Goal: Task Accomplishment & Management: Manage account settings

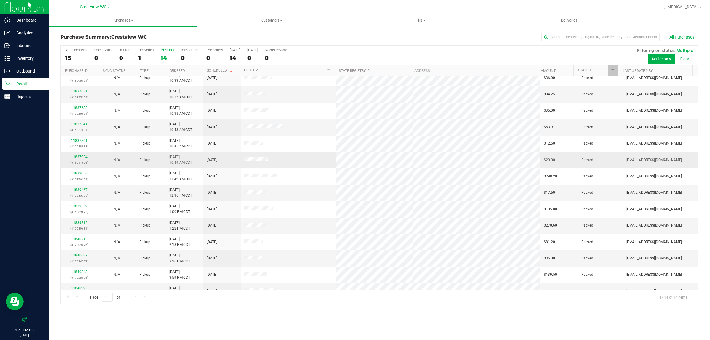
scroll to position [16, 0]
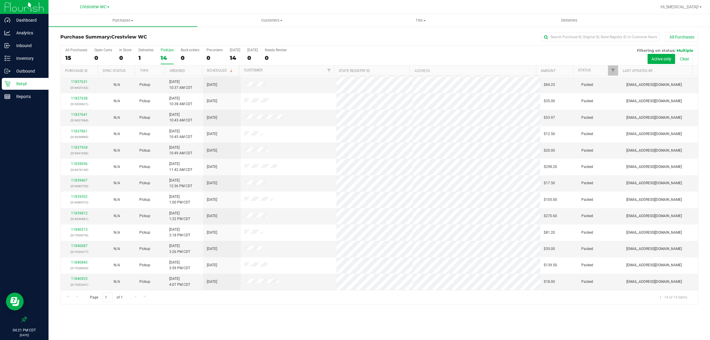
click at [169, 57] on div "14" at bounding box center [167, 57] width 13 height 7
click at [0, 0] on input "PickUps 14" at bounding box center [0, 0] width 0 height 0
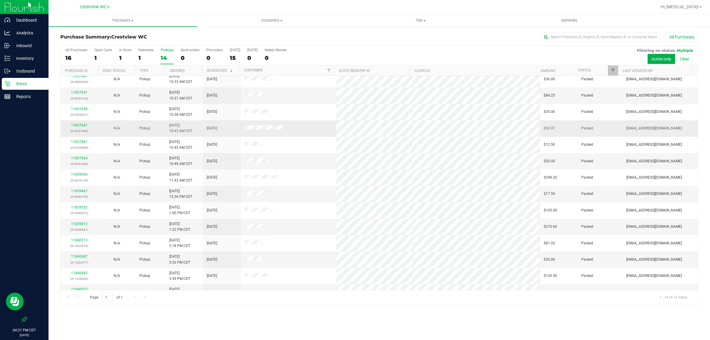
scroll to position [0, 0]
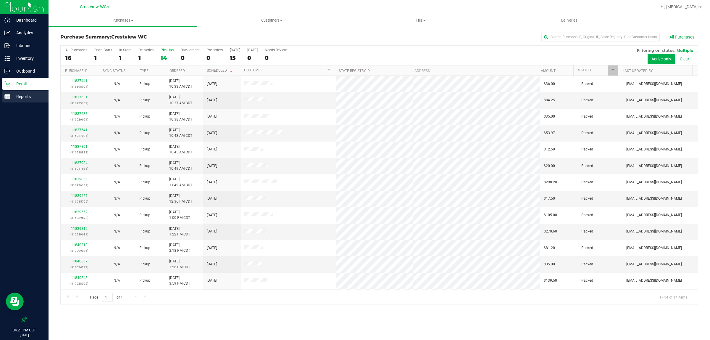
click at [27, 99] on p "Reports" at bounding box center [28, 96] width 36 height 7
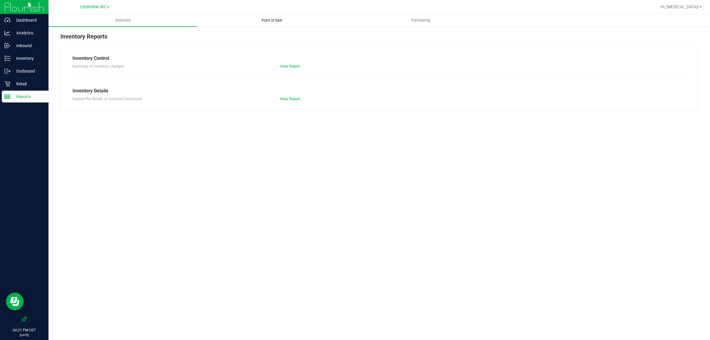
click at [272, 22] on span "Point of Sale" at bounding box center [272, 20] width 37 height 5
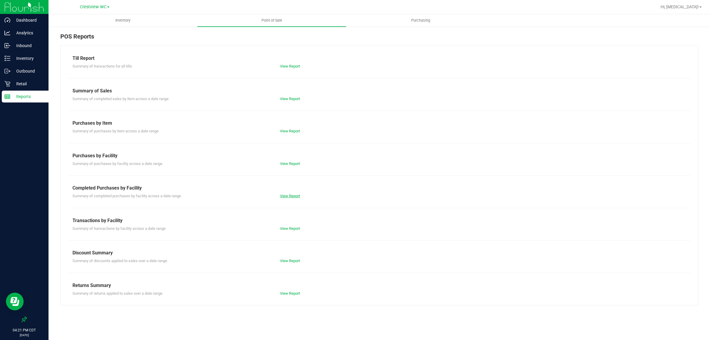
click at [289, 194] on link "View Report" at bounding box center [290, 196] width 20 height 4
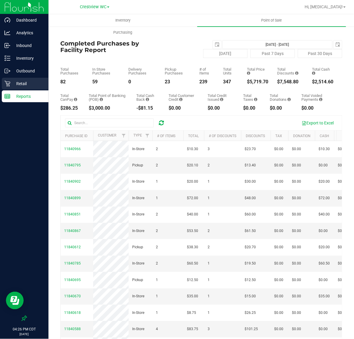
click at [26, 80] on p "Retail" at bounding box center [28, 83] width 36 height 7
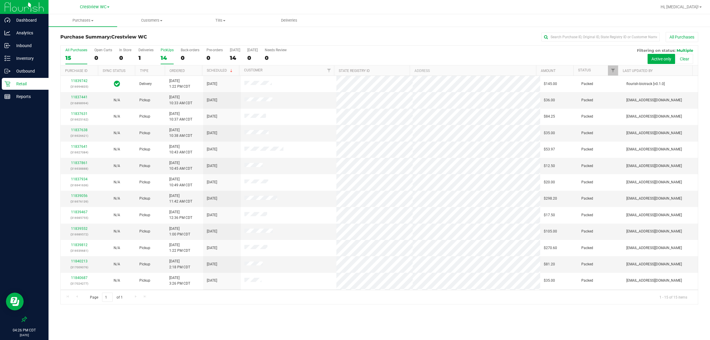
click at [170, 53] on label "PickUps 14" at bounding box center [167, 56] width 13 height 16
click at [0, 0] on input "PickUps 14" at bounding box center [0, 0] width 0 height 0
click at [22, 96] on p "Reports" at bounding box center [28, 96] width 36 height 7
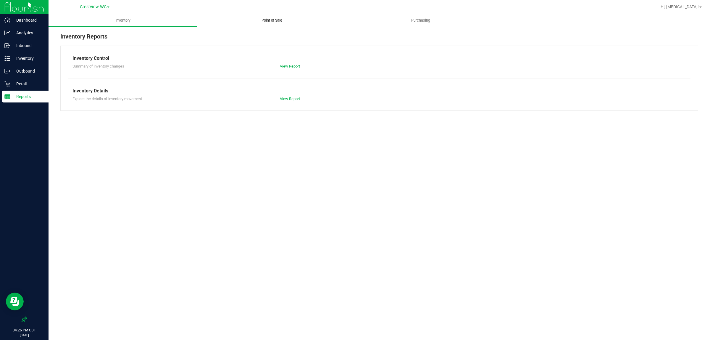
click at [274, 21] on span "Point of Sale" at bounding box center [272, 20] width 37 height 5
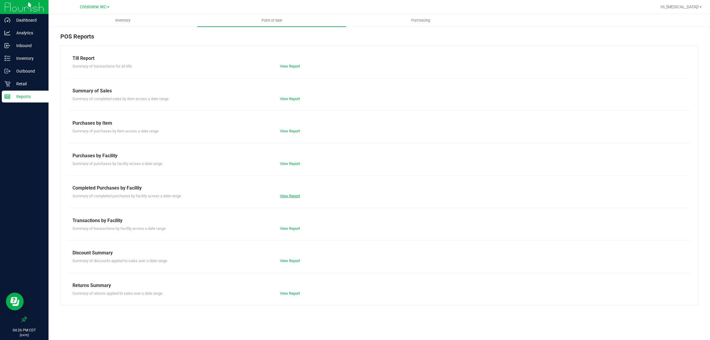
click at [292, 196] on link "View Report" at bounding box center [290, 196] width 20 height 4
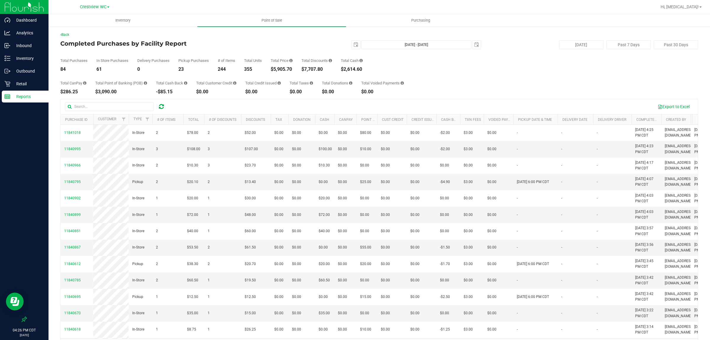
click at [460, 78] on div "Total CanPay $286.25 Total Point of Banking (POB) $3,090.00 Total Cash Back -$8…" at bounding box center [379, 83] width 638 height 22
click at [35, 60] on p "Inventory" at bounding box center [28, 58] width 36 height 7
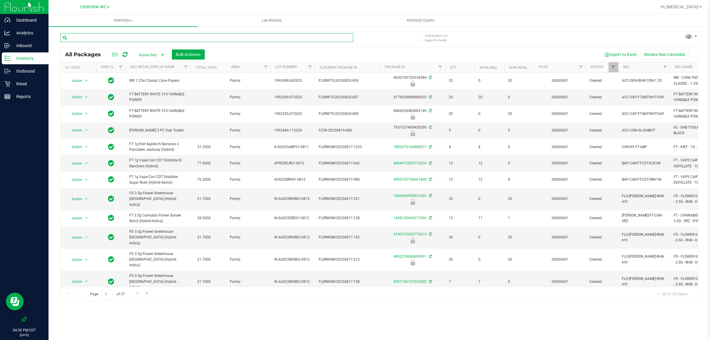
click at [98, 37] on input "text" at bounding box center [206, 37] width 293 height 9
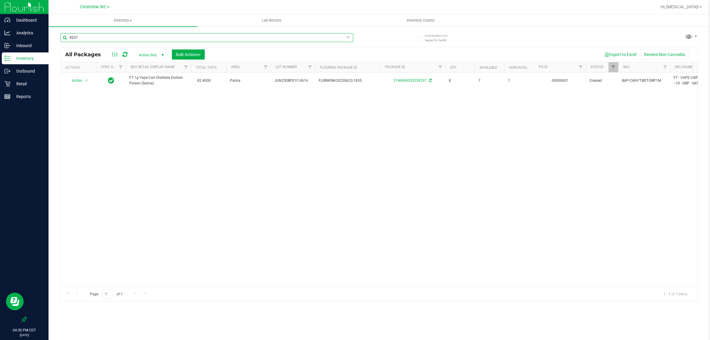
click at [98, 36] on input "9237" at bounding box center [206, 37] width 293 height 9
click at [98, 37] on input "9237" at bounding box center [206, 37] width 293 height 9
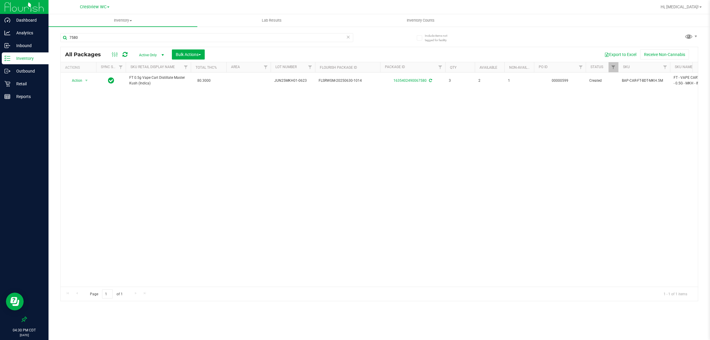
click at [136, 42] on div "7580" at bounding box center [206, 40] width 293 height 14
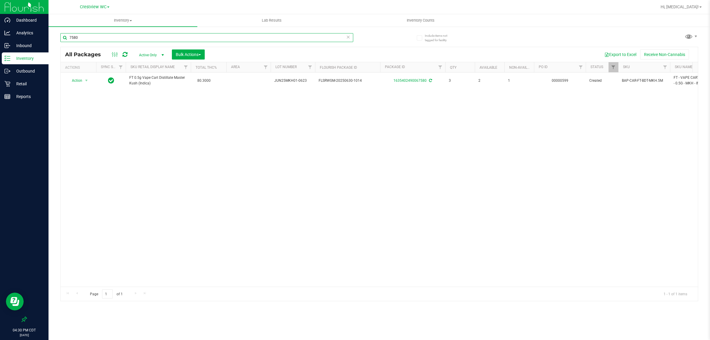
click at [138, 36] on input "7580" at bounding box center [206, 37] width 293 height 9
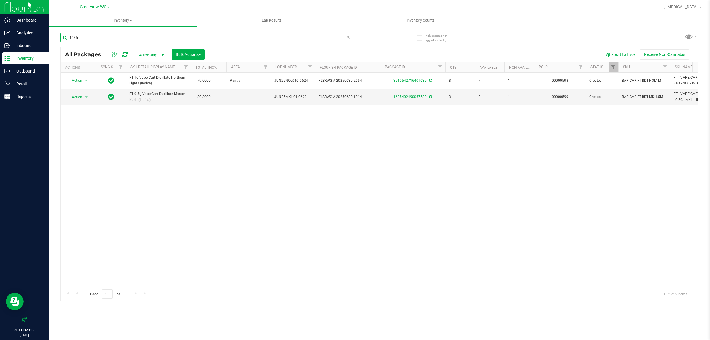
click at [138, 36] on input "1635" at bounding box center [206, 37] width 293 height 9
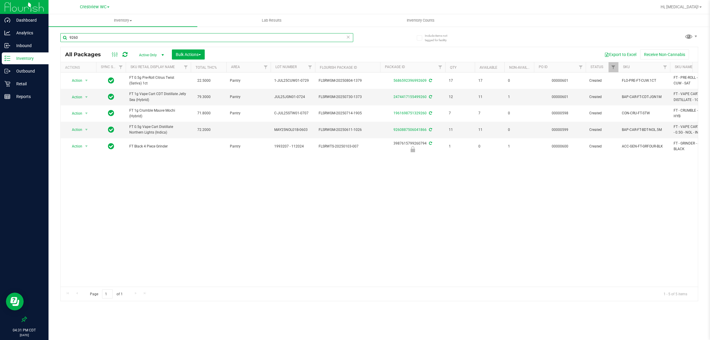
click at [205, 36] on input "9260" at bounding box center [206, 37] width 293 height 9
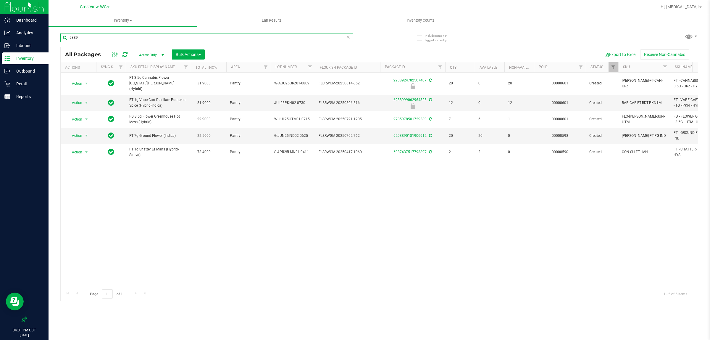
click at [115, 38] on input "9389" at bounding box center [206, 37] width 293 height 9
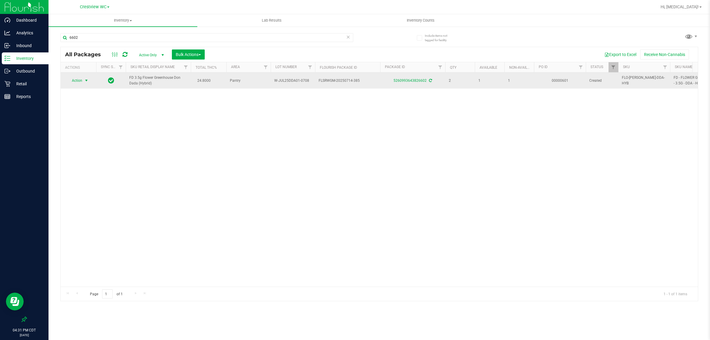
click at [76, 81] on span "Action" at bounding box center [75, 80] width 16 height 8
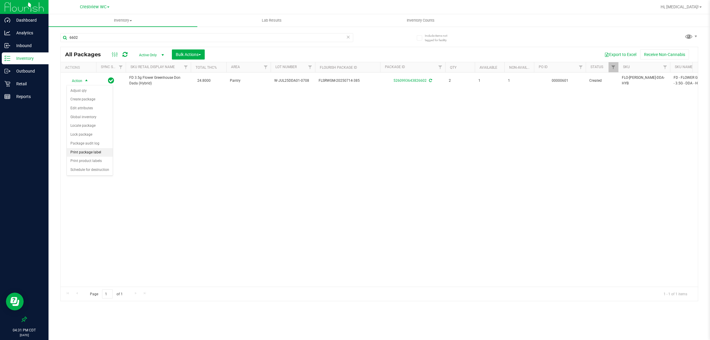
click at [94, 153] on li "Print package label" at bounding box center [90, 152] width 46 height 9
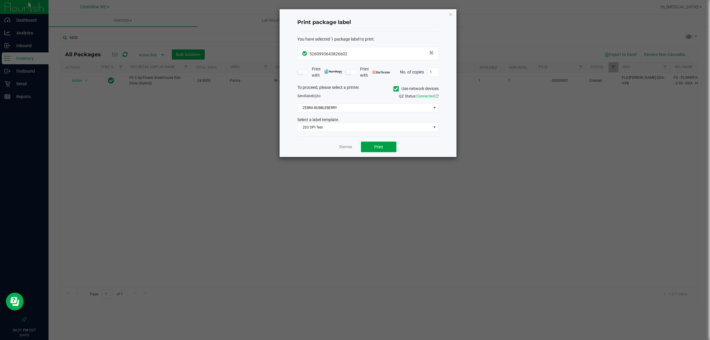
click at [387, 147] on button "Print" at bounding box center [379, 146] width 36 height 11
click at [349, 148] on link "Dismiss" at bounding box center [345, 146] width 13 height 5
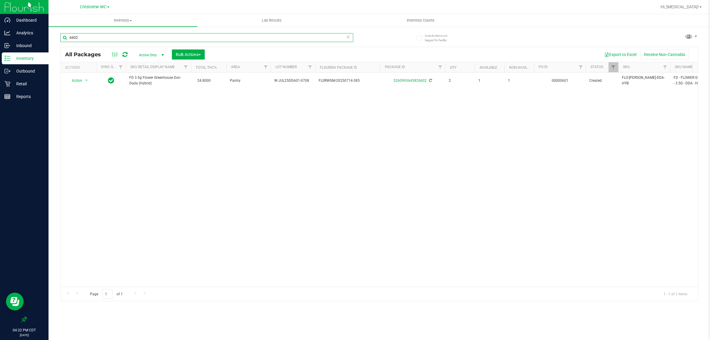
click at [133, 37] on input "6602" at bounding box center [206, 37] width 293 height 9
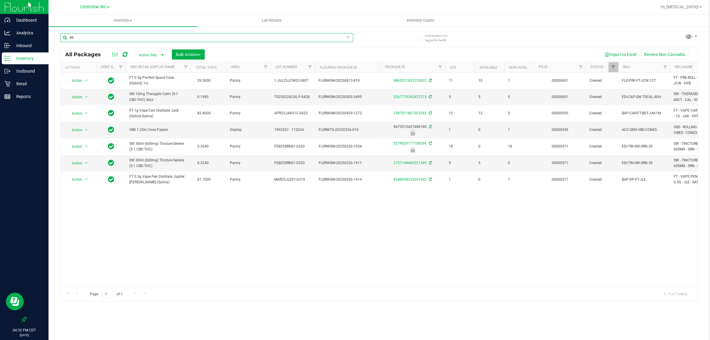
type input "5"
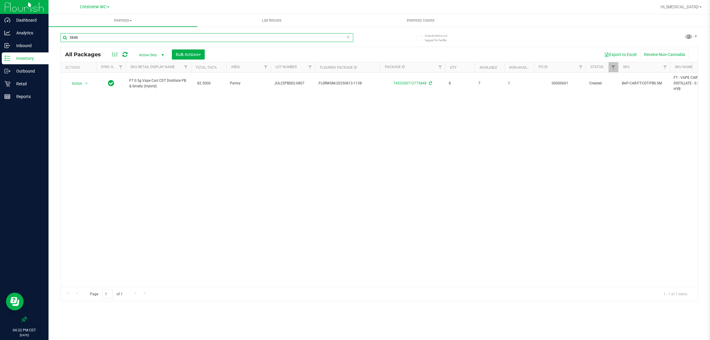
click at [102, 34] on input "5848" at bounding box center [206, 37] width 293 height 9
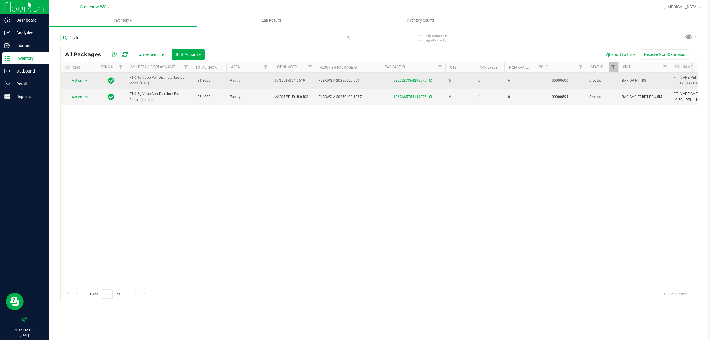
click at [77, 79] on span "Action" at bounding box center [75, 80] width 16 height 8
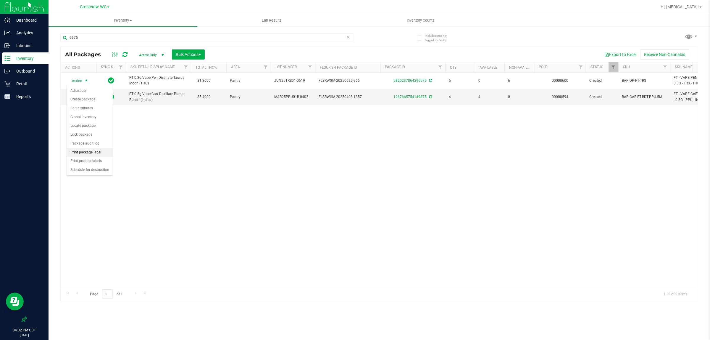
click at [94, 155] on li "Print package label" at bounding box center [90, 152] width 46 height 9
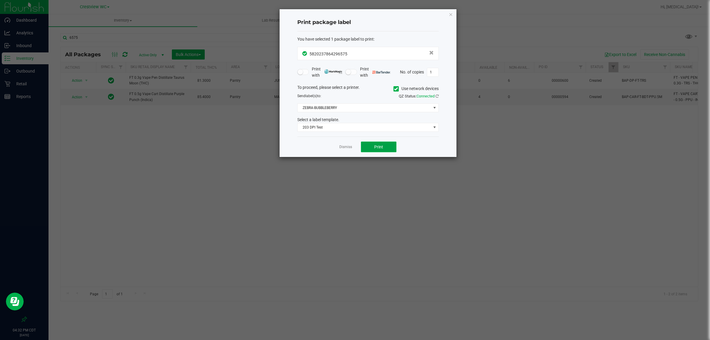
click at [380, 148] on span "Print" at bounding box center [378, 146] width 9 height 5
click at [347, 149] on link "Dismiss" at bounding box center [345, 146] width 13 height 5
click at [315, 191] on div "Action Action Adjust qty Create package Edit attributes Global inventory Locate…" at bounding box center [380, 180] width 638 height 214
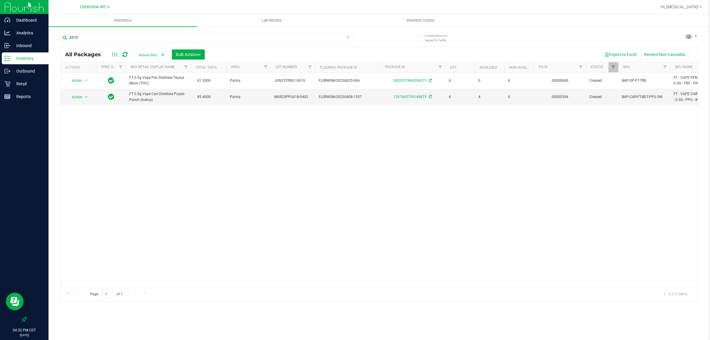
click at [268, 49] on div "All Packages Active Only Active Only Lab Samples Locked All External Internal B…" at bounding box center [380, 54] width 638 height 15
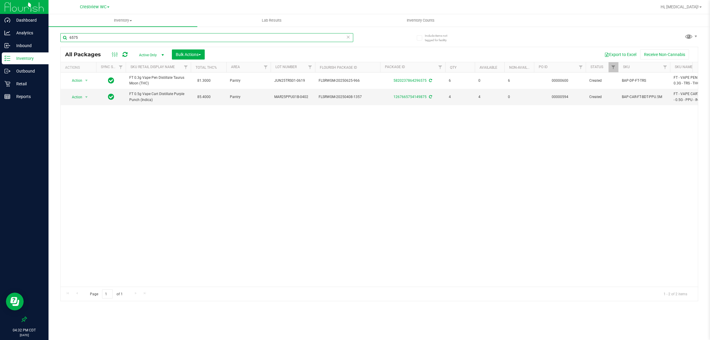
click at [277, 37] on input "6575" at bounding box center [206, 37] width 293 height 9
click at [273, 37] on input "6575" at bounding box center [206, 37] width 293 height 9
click at [274, 38] on input "6575" at bounding box center [206, 37] width 293 height 9
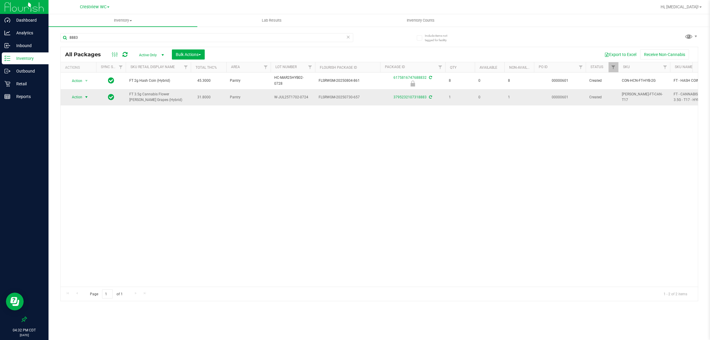
click at [78, 98] on span "Action" at bounding box center [75, 97] width 16 height 8
click at [96, 170] on li "Print package label" at bounding box center [90, 169] width 46 height 9
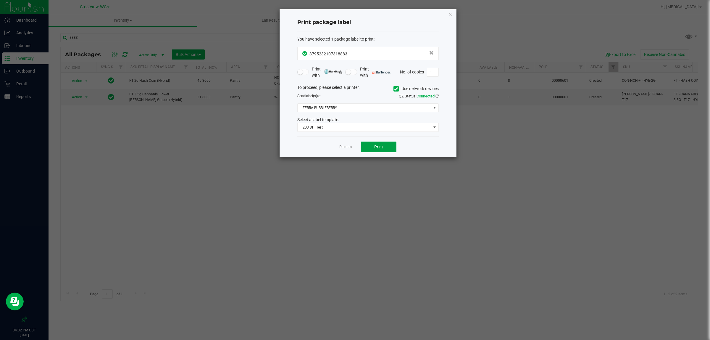
click at [390, 144] on button "Print" at bounding box center [379, 146] width 36 height 11
click at [343, 149] on link "Dismiss" at bounding box center [345, 146] width 13 height 5
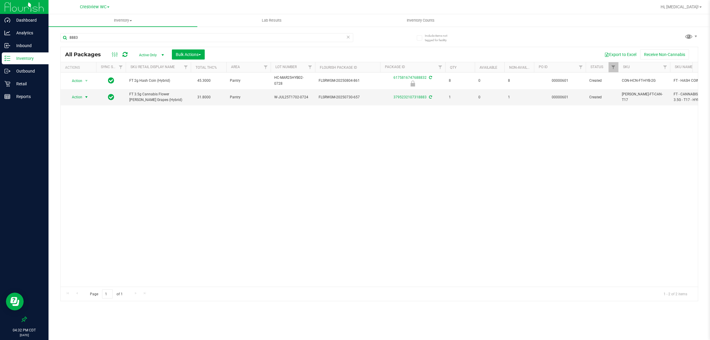
click at [323, 198] on div "Action Action Edit attributes Global inventory Locate package Package audit log…" at bounding box center [380, 180] width 638 height 214
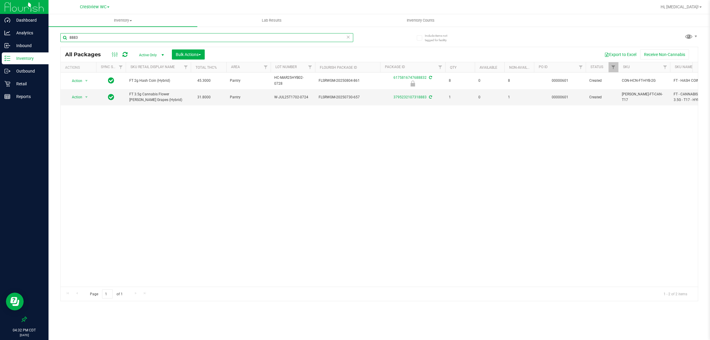
click at [260, 38] on input "8883" at bounding box center [206, 37] width 293 height 9
click at [262, 38] on input "8883" at bounding box center [206, 37] width 293 height 9
click at [268, 37] on input "8883" at bounding box center [206, 37] width 293 height 9
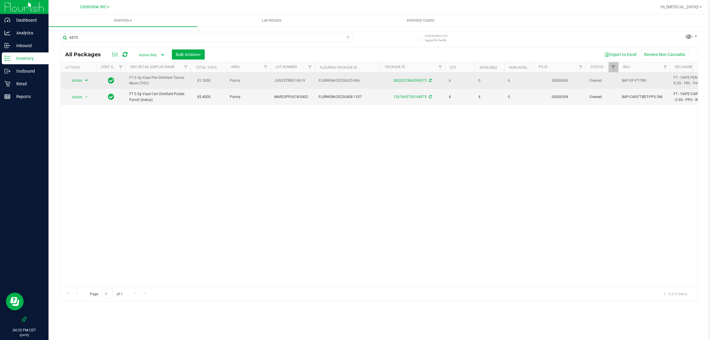
click at [85, 81] on span "select" at bounding box center [86, 80] width 5 height 5
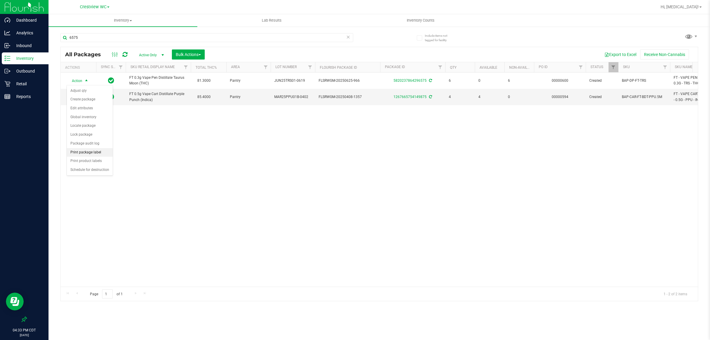
click at [94, 153] on li "Print package label" at bounding box center [90, 152] width 46 height 9
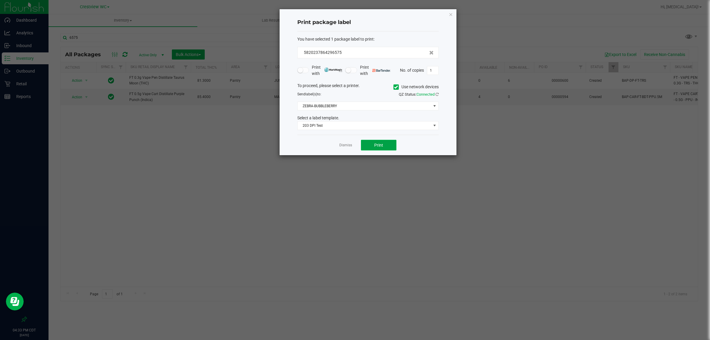
click at [392, 145] on button "Print" at bounding box center [379, 145] width 36 height 11
click at [343, 148] on link "Dismiss" at bounding box center [345, 146] width 13 height 5
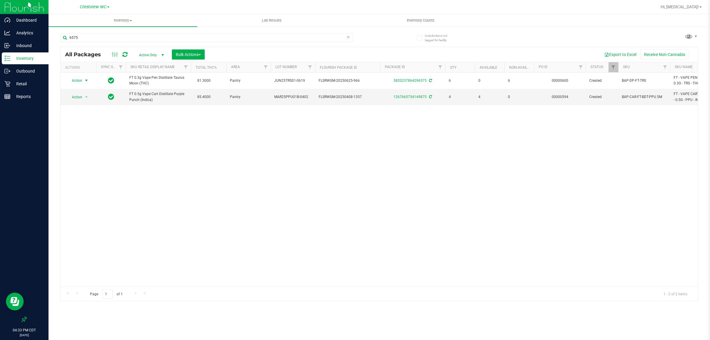
click at [314, 188] on div "Action Action Adjust qty Create package Edit attributes Global inventory Locate…" at bounding box center [380, 180] width 638 height 214
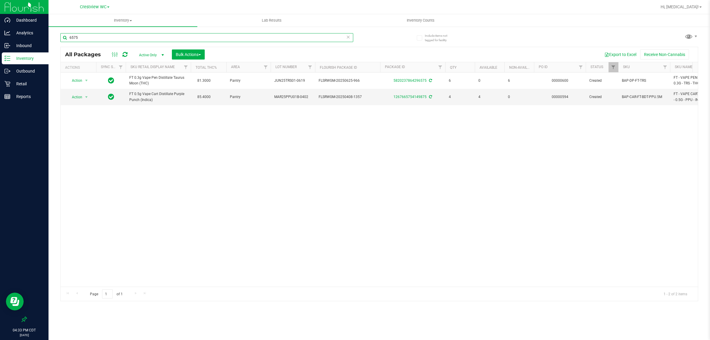
click at [258, 38] on input "6575" at bounding box center [206, 37] width 293 height 9
click at [262, 37] on input "6575" at bounding box center [206, 37] width 293 height 9
click at [259, 39] on input "6575" at bounding box center [206, 37] width 293 height 9
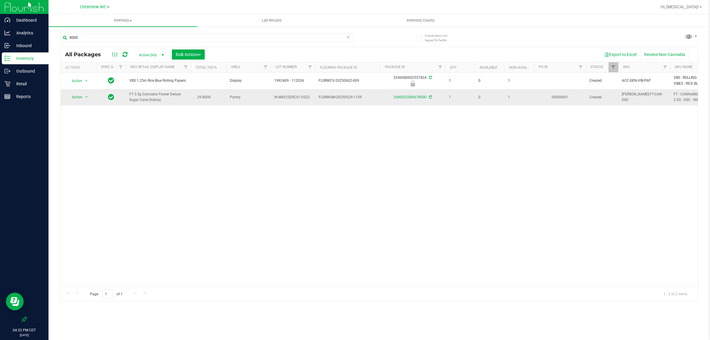
click at [72, 98] on span "Action" at bounding box center [75, 97] width 16 height 8
click at [89, 172] on li "Print package label" at bounding box center [90, 169] width 46 height 9
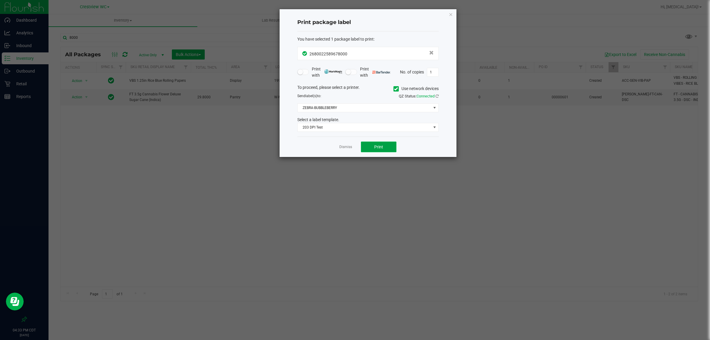
click at [381, 148] on span "Print" at bounding box center [378, 146] width 9 height 5
click at [343, 147] on link "Dismiss" at bounding box center [345, 146] width 13 height 5
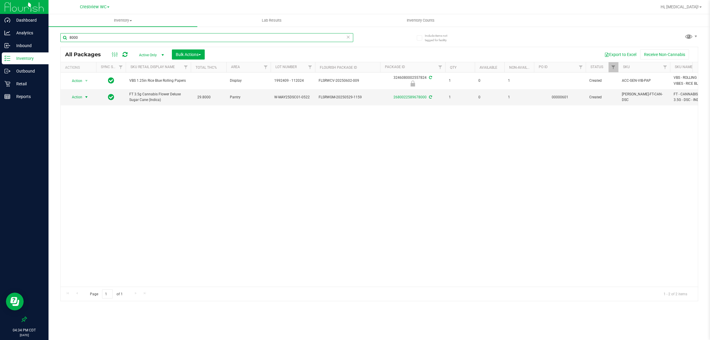
click at [237, 37] on input "8000" at bounding box center [206, 37] width 293 height 9
click at [238, 36] on input "8000" at bounding box center [206, 37] width 293 height 9
click at [241, 37] on input "8000" at bounding box center [206, 37] width 293 height 9
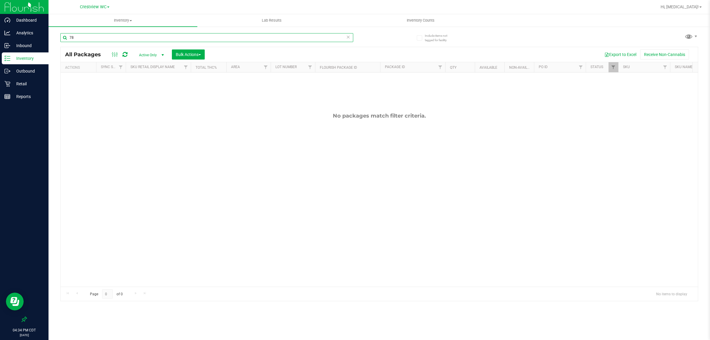
type input "7"
type input "4"
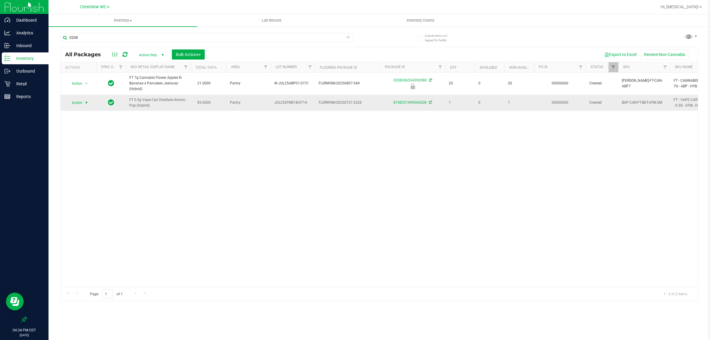
click at [80, 104] on span "Action" at bounding box center [75, 103] width 16 height 8
click at [92, 176] on li "Print package label" at bounding box center [90, 174] width 46 height 9
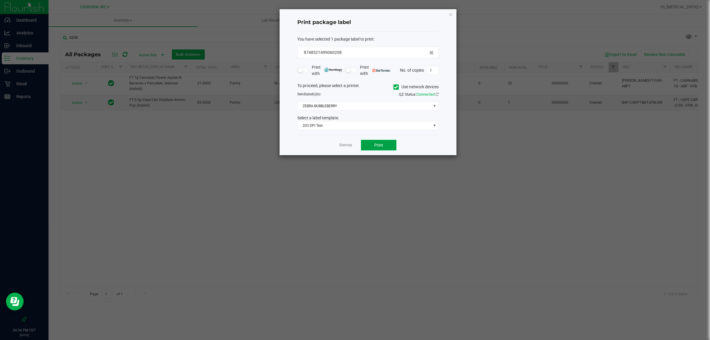
click at [370, 145] on button "Print" at bounding box center [379, 145] width 36 height 11
click at [341, 147] on link "Dismiss" at bounding box center [345, 146] width 13 height 5
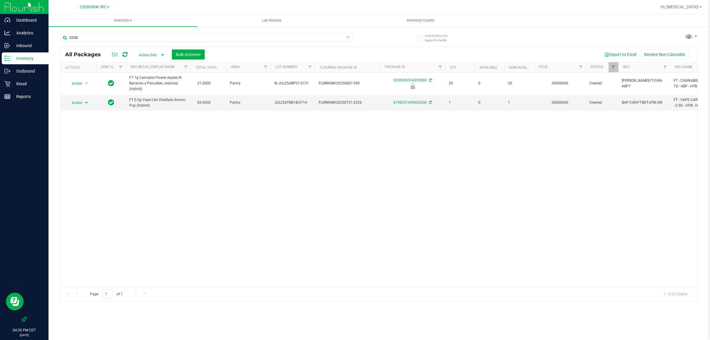
click at [326, 210] on div "Action Action Edit attributes Global inventory Locate package Package audit log…" at bounding box center [380, 180] width 638 height 214
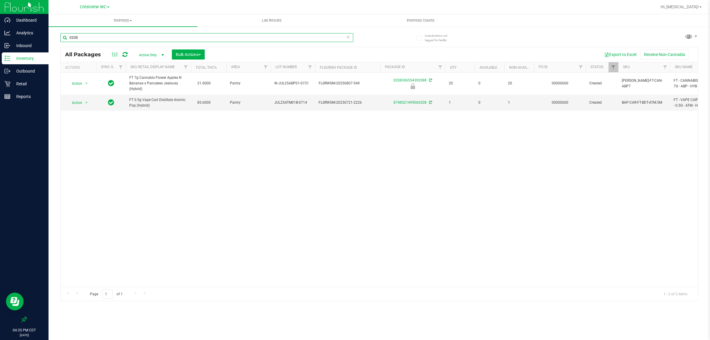
click at [147, 41] on input "0208" at bounding box center [206, 37] width 293 height 9
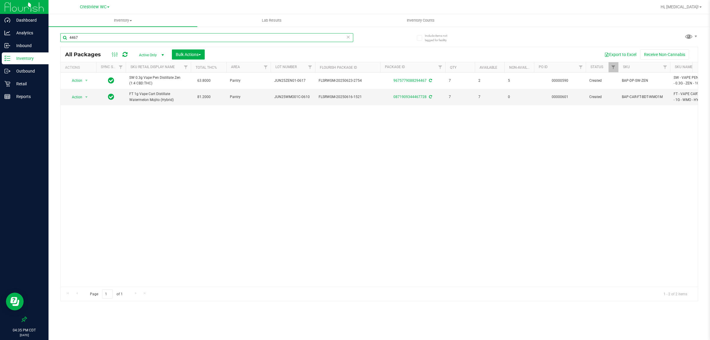
click at [153, 39] on input "4467" at bounding box center [206, 37] width 293 height 9
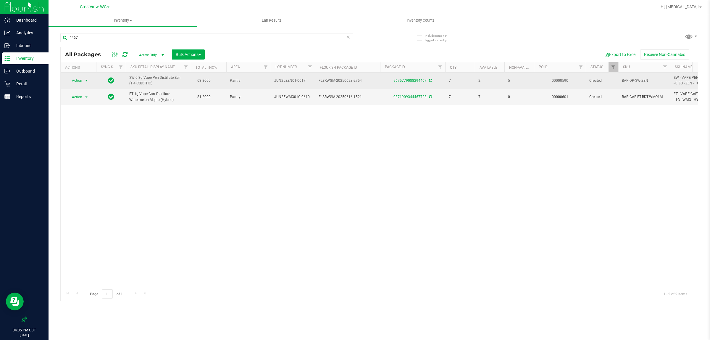
click at [83, 81] on span "select" at bounding box center [86, 80] width 7 height 8
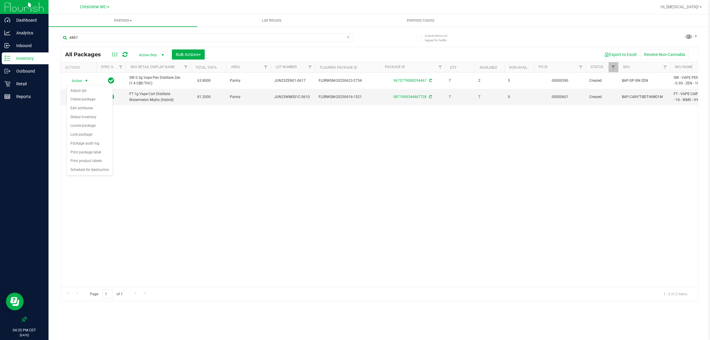
click at [199, 152] on div "Action Action Adjust qty Create package Edit attributes Global inventory Locate…" at bounding box center [380, 180] width 638 height 214
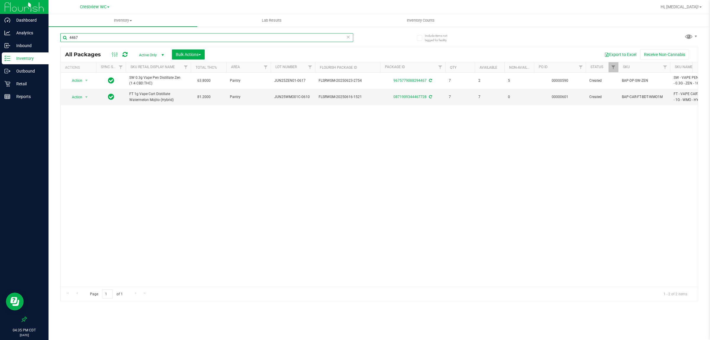
click at [92, 38] on input "4467" at bounding box center [206, 37] width 293 height 9
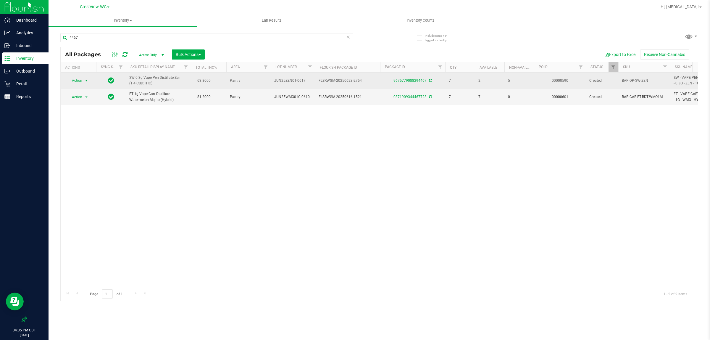
click at [79, 81] on span "Action" at bounding box center [75, 80] width 16 height 8
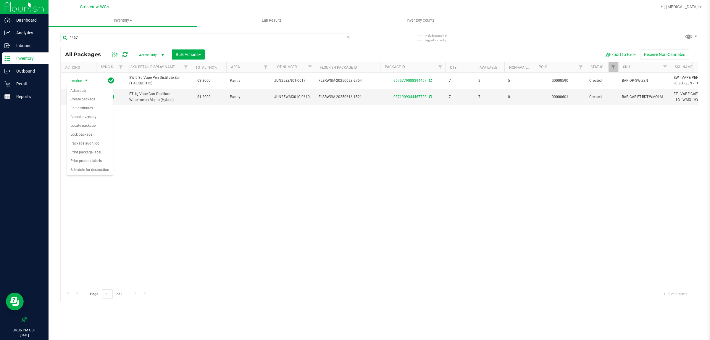
click at [164, 138] on div "Action Action Adjust qty Create package Edit attributes Global inventory Locate…" at bounding box center [380, 180] width 638 height 214
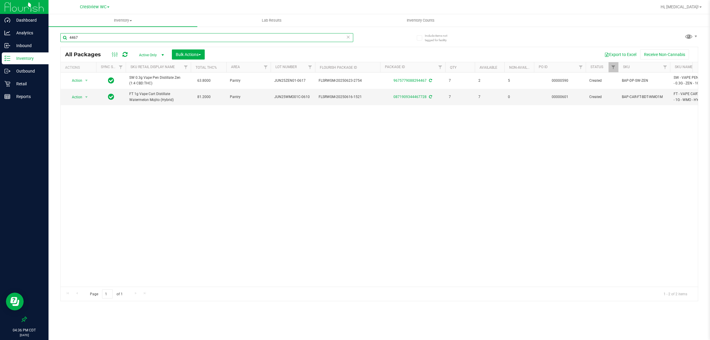
click at [104, 40] on input "4467" at bounding box center [206, 37] width 293 height 9
click at [145, 38] on input "5890" at bounding box center [206, 37] width 293 height 9
type input "6575"
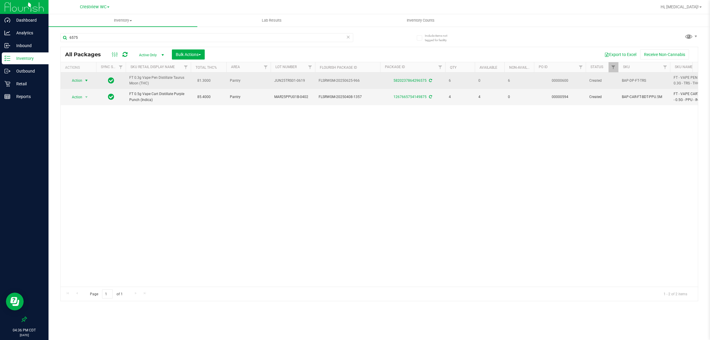
click at [78, 81] on span "Action" at bounding box center [75, 80] width 16 height 8
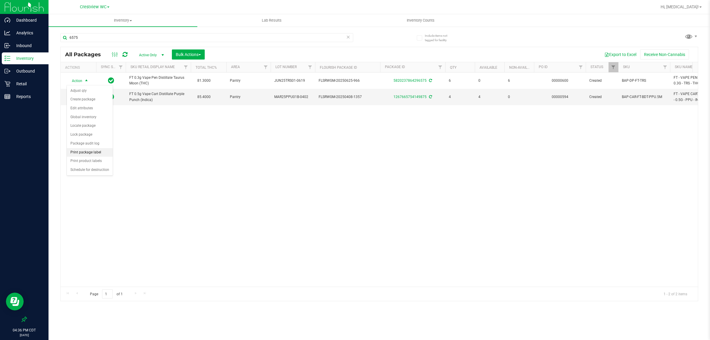
click at [87, 152] on li "Print package label" at bounding box center [90, 152] width 46 height 9
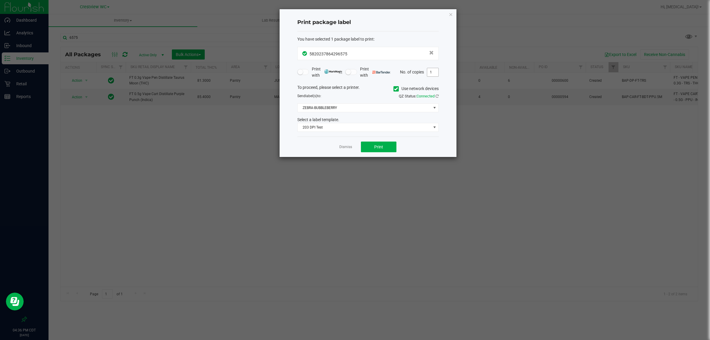
click at [433, 74] on input "1" at bounding box center [432, 72] width 11 height 8
type input "4"
click at [378, 148] on span "Print" at bounding box center [378, 146] width 9 height 5
click at [345, 149] on link "Dismiss" at bounding box center [345, 146] width 13 height 5
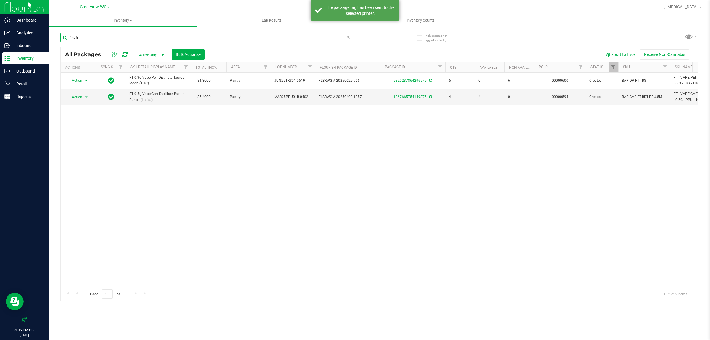
click at [125, 39] on input "6575" at bounding box center [206, 37] width 293 height 9
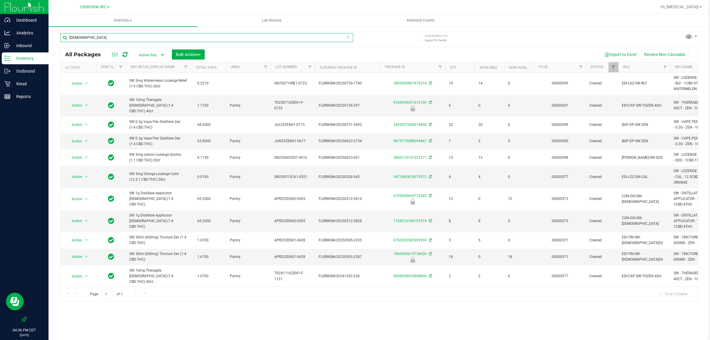
click at [125, 39] on input "[DEMOGRAPHIC_DATA]" at bounding box center [206, 37] width 293 height 9
type input "4467"
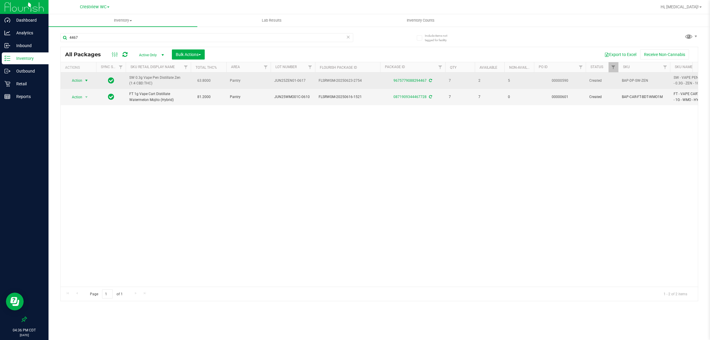
click at [85, 79] on span "select" at bounding box center [86, 80] width 5 height 5
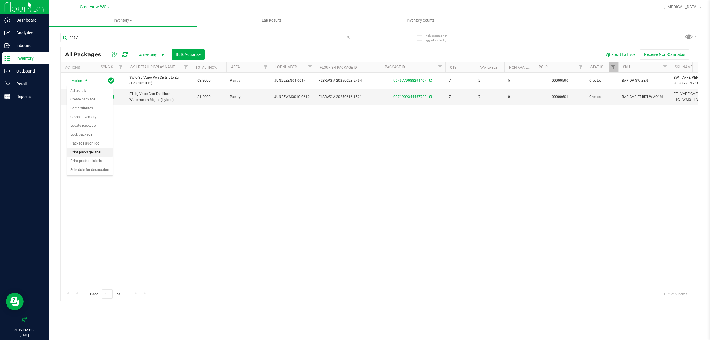
click at [88, 154] on li "Print package label" at bounding box center [90, 152] width 46 height 9
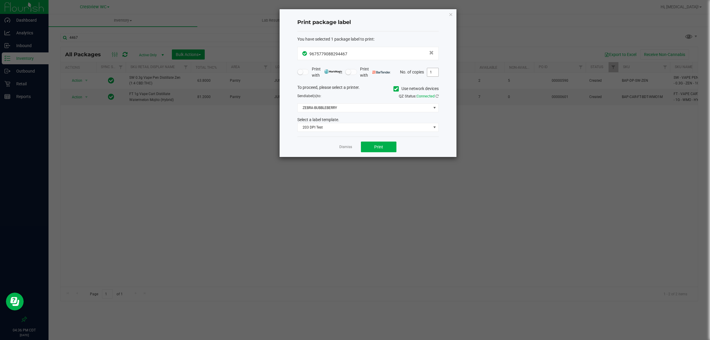
click at [434, 76] on input "1" at bounding box center [432, 72] width 11 height 8
type input "5"
click at [375, 149] on span "Print" at bounding box center [378, 146] width 9 height 5
click at [346, 147] on link "Dismiss" at bounding box center [345, 146] width 13 height 5
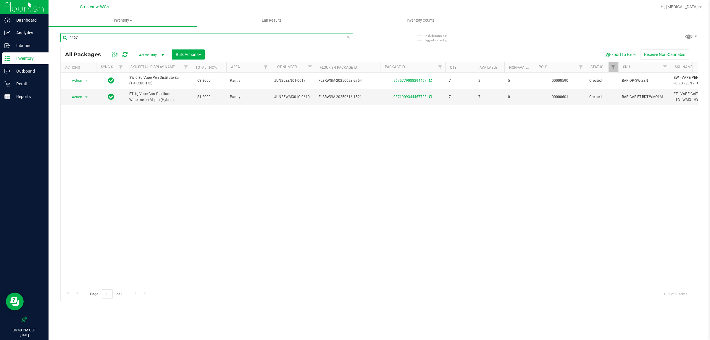
click at [132, 33] on input "4467" at bounding box center [206, 37] width 293 height 9
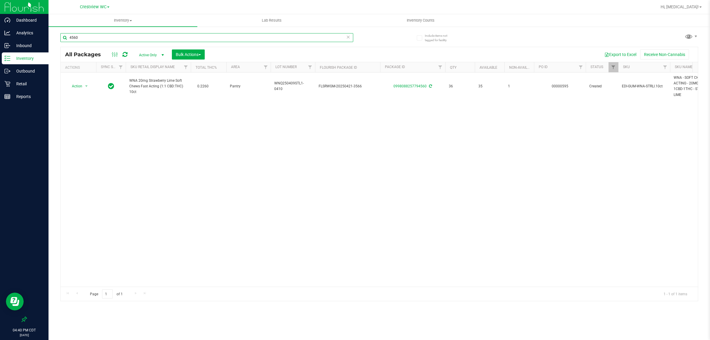
click at [140, 39] on input "4560" at bounding box center [206, 37] width 293 height 9
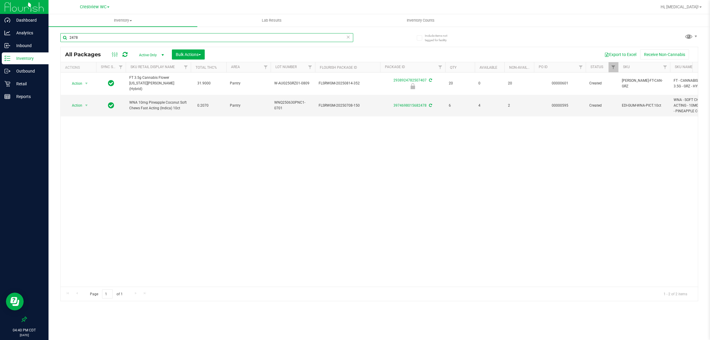
click at [146, 38] on input "2478" at bounding box center [206, 37] width 293 height 9
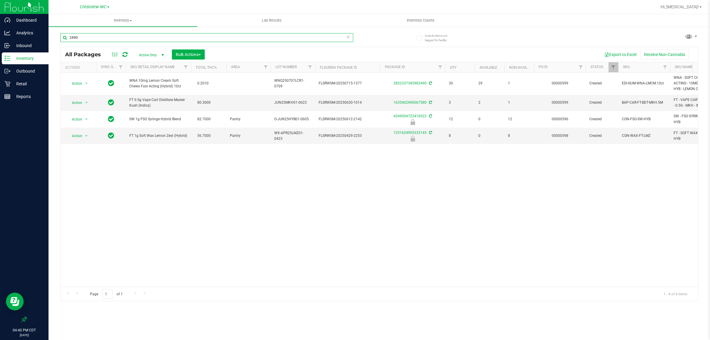
click at [146, 38] on input "2490" at bounding box center [206, 37] width 293 height 9
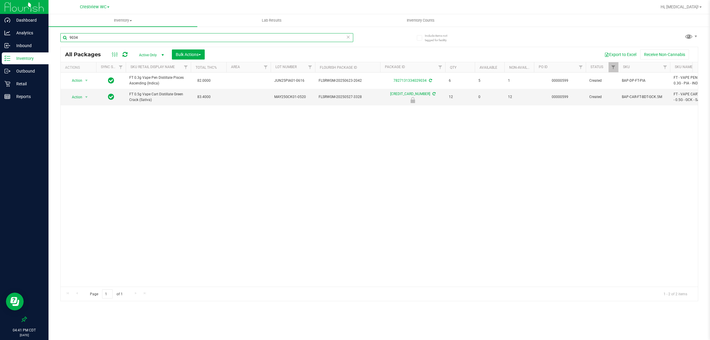
click at [89, 39] on input "9034" at bounding box center [206, 37] width 293 height 9
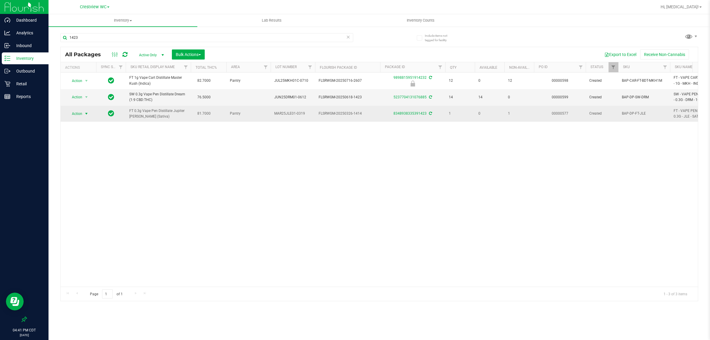
click at [76, 117] on span "Action" at bounding box center [75, 114] width 16 height 8
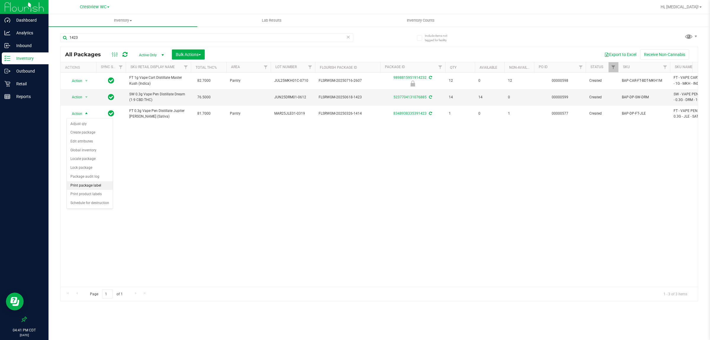
click at [95, 187] on li "Print package label" at bounding box center [90, 185] width 46 height 9
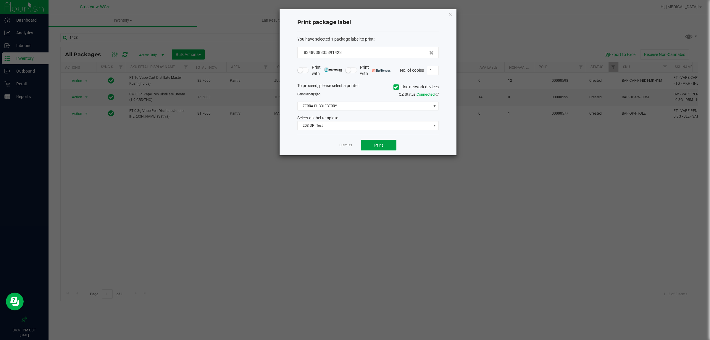
click at [375, 144] on span "Print" at bounding box center [378, 145] width 9 height 5
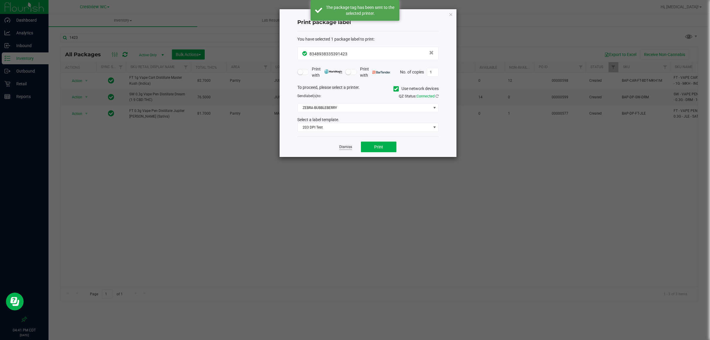
click at [344, 149] on link "Dismiss" at bounding box center [345, 146] width 13 height 5
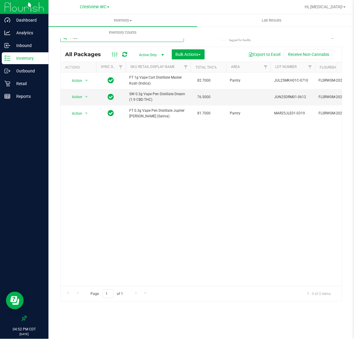
click at [73, 39] on input "1423" at bounding box center [122, 37] width 124 height 9
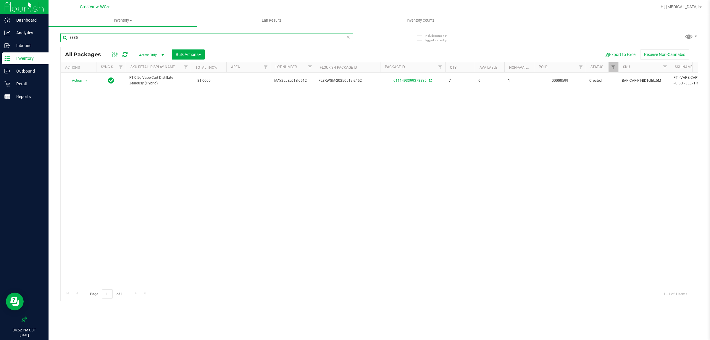
click at [119, 40] on input "8835" at bounding box center [206, 37] width 293 height 9
click at [119, 40] on input "4384" at bounding box center [206, 37] width 293 height 9
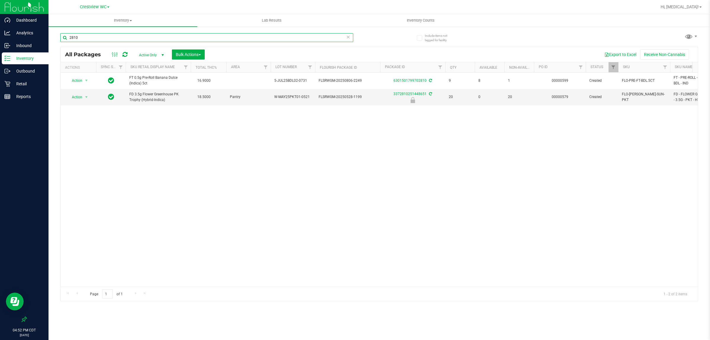
click at [119, 40] on input "2810" at bounding box center [206, 37] width 293 height 9
click at [114, 39] on input "1988" at bounding box center [206, 37] width 293 height 9
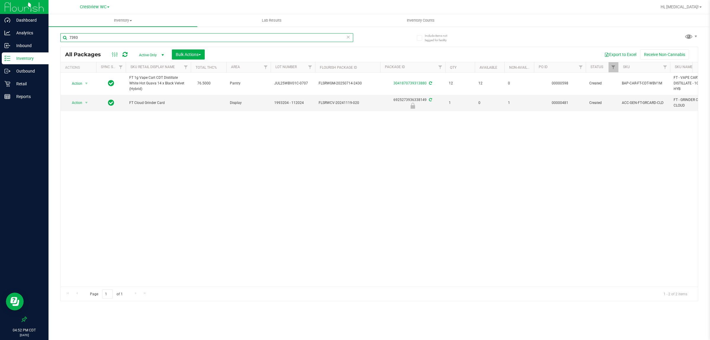
click at [115, 39] on input "7393" at bounding box center [206, 37] width 293 height 9
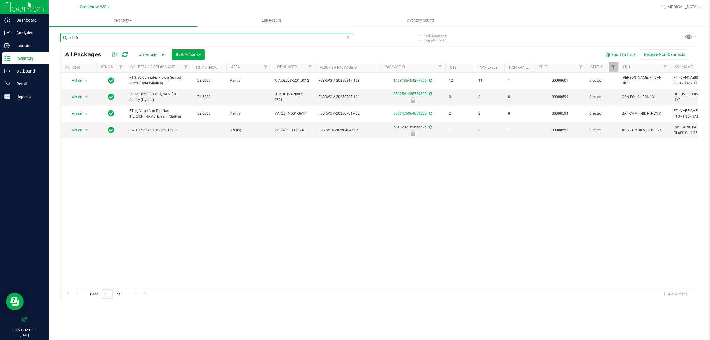
click at [144, 36] on input "7696" at bounding box center [206, 37] width 293 height 9
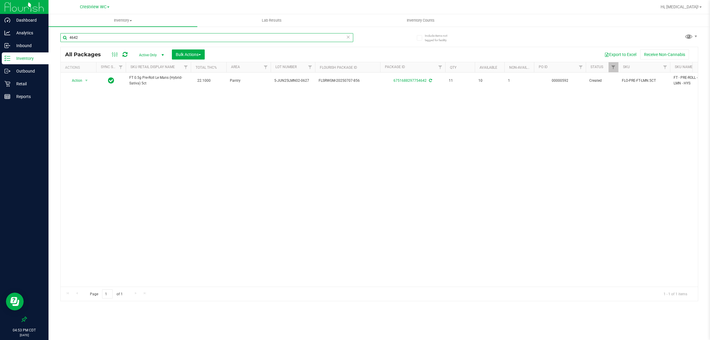
click at [165, 37] on input "4642" at bounding box center [206, 37] width 293 height 9
type input "6406"
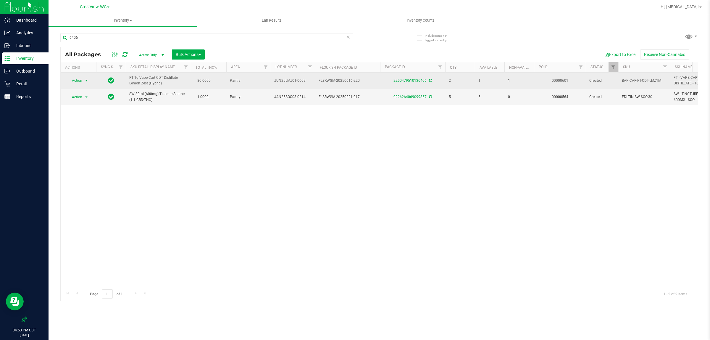
click at [84, 83] on span "select" at bounding box center [86, 80] width 5 height 5
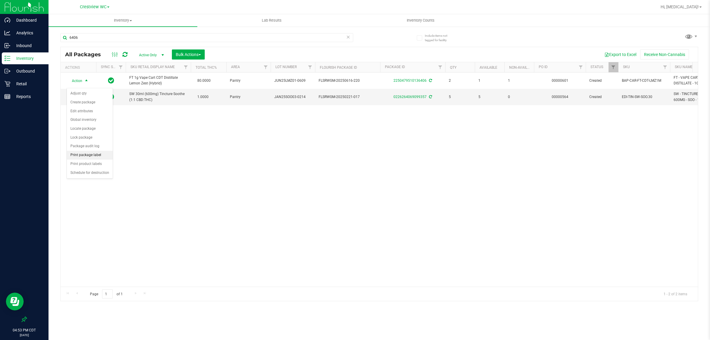
click at [94, 157] on li "Print package label" at bounding box center [90, 155] width 46 height 9
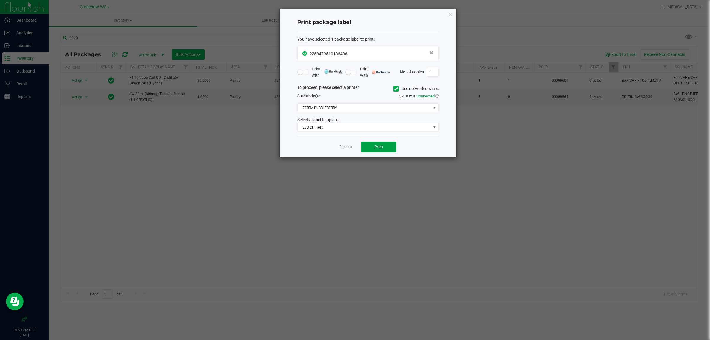
click at [382, 152] on button "Print" at bounding box center [379, 146] width 36 height 11
click at [342, 145] on link "Dismiss" at bounding box center [345, 146] width 13 height 5
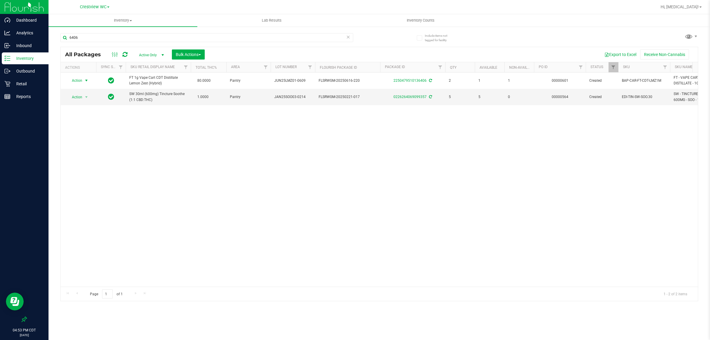
click at [339, 192] on div "Action Action Adjust qty Create package Edit attributes Global inventory Locate…" at bounding box center [380, 180] width 638 height 214
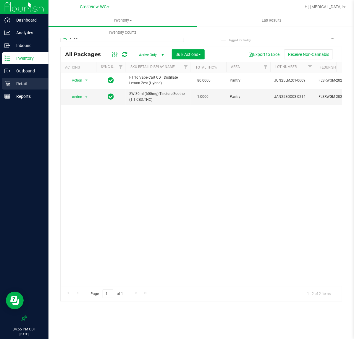
click at [28, 78] on div "Retail" at bounding box center [25, 84] width 47 height 12
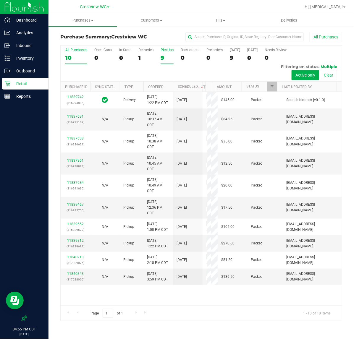
click at [164, 55] on div "9" at bounding box center [167, 57] width 13 height 7
click at [0, 0] on input "PickUps 9" at bounding box center [0, 0] width 0 height 0
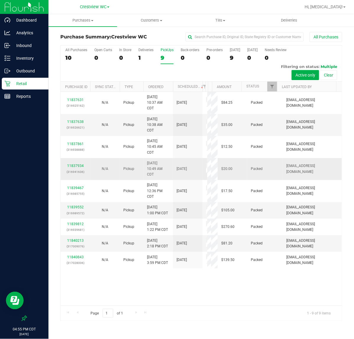
scroll to position [8, 0]
click at [192, 329] on div "Purchases Summary of purchases Fulfillment All purchases Customers All customer…" at bounding box center [202, 176] width 306 height 325
click at [169, 55] on div "9" at bounding box center [167, 57] width 13 height 7
click at [0, 0] on input "PickUps 9" at bounding box center [0, 0] width 0 height 0
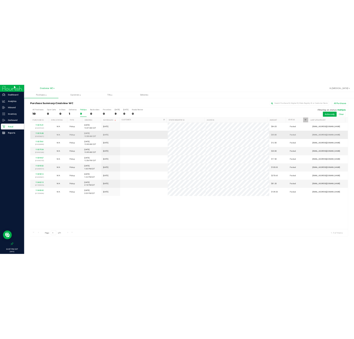
scroll to position [0, 0]
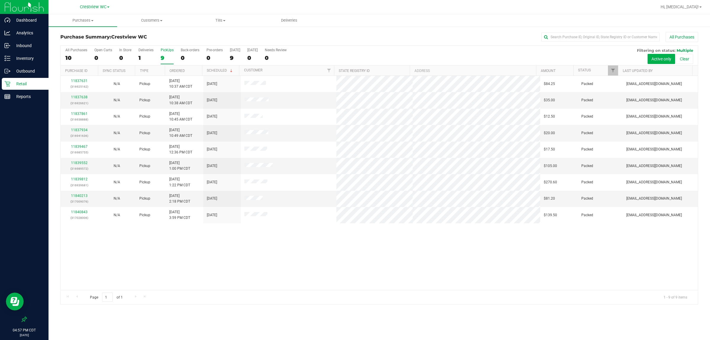
drag, startPoint x: 288, startPoint y: 264, endPoint x: 277, endPoint y: 239, distance: 26.8
click at [288, 263] on div "11837631 (316925162) N/A Pickup [DATE] 10:37 AM CDT 8/24/2025 $84.25 Packed [EM…" at bounding box center [380, 183] width 638 height 214
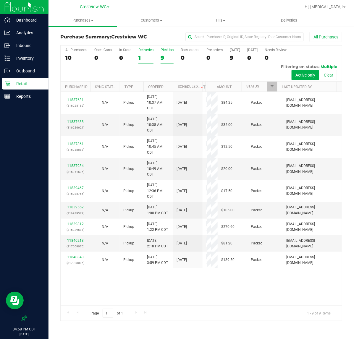
click at [139, 61] on label "Deliveries 1" at bounding box center [146, 56] width 15 height 16
click at [0, 0] on input "Deliveries 1" at bounding box center [0, 0] width 0 height 0
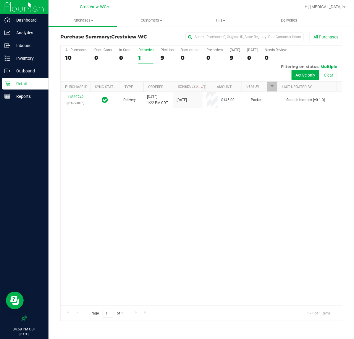
click at [161, 56] on div "9" at bounding box center [167, 57] width 13 height 7
click at [0, 0] on input "PickUps 9" at bounding box center [0, 0] width 0 height 0
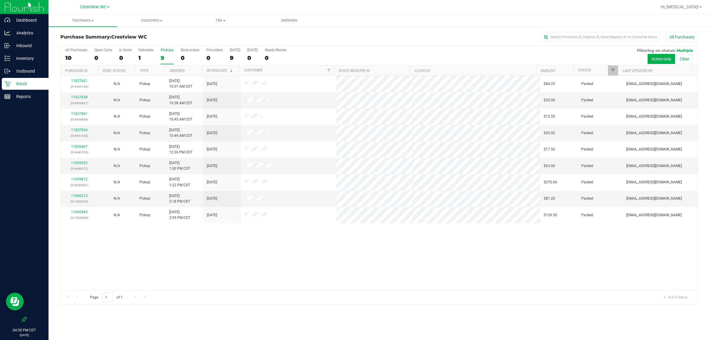
click at [315, 254] on div "11837631 (316925162) N/A Pickup [DATE] 10:37 AM CDT 8/24/2025 $84.25 Packed [EM…" at bounding box center [380, 183] width 638 height 214
click at [24, 96] on p "Reports" at bounding box center [28, 96] width 36 height 7
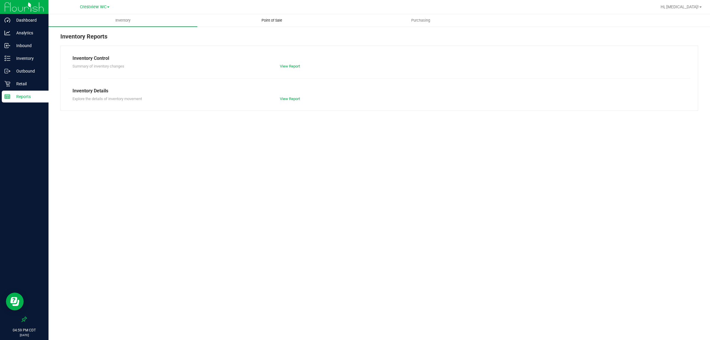
click at [278, 19] on span "Point of Sale" at bounding box center [272, 20] width 37 height 5
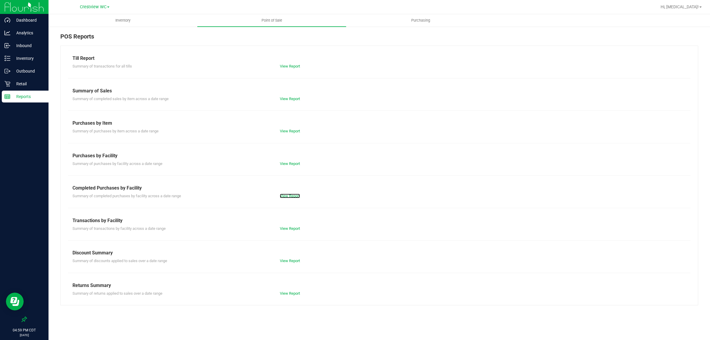
click at [288, 195] on link "View Report" at bounding box center [290, 196] width 20 height 4
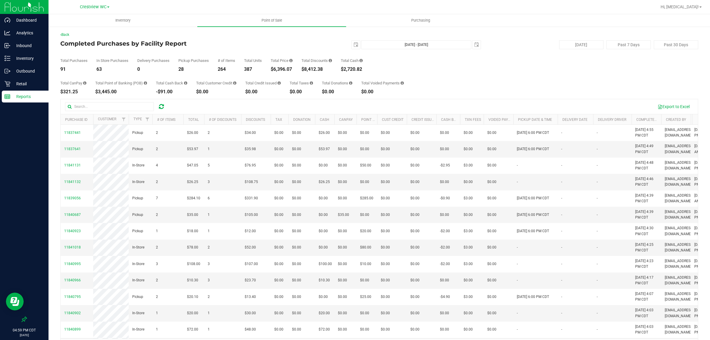
click at [461, 89] on div "Total CanPay $321.25 Total Point of Banking (POB) $3,445.00 Total Cash Back -$9…" at bounding box center [379, 83] width 638 height 22
click at [33, 84] on p "Retail" at bounding box center [28, 83] width 36 height 7
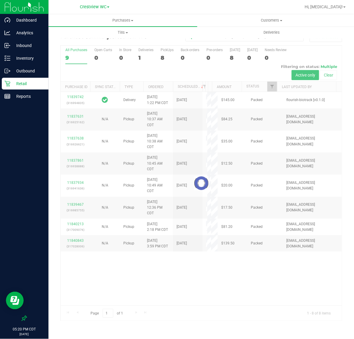
click at [164, 54] on div at bounding box center [201, 184] width 281 height 276
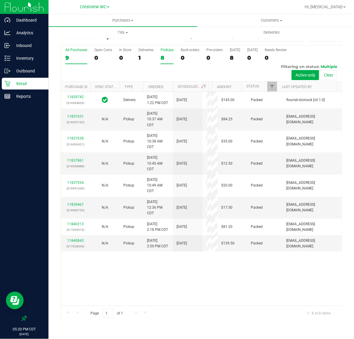
click at [164, 57] on div "8" at bounding box center [167, 57] width 13 height 7
click at [0, 0] on input "PickUps 8" at bounding box center [0, 0] width 0 height 0
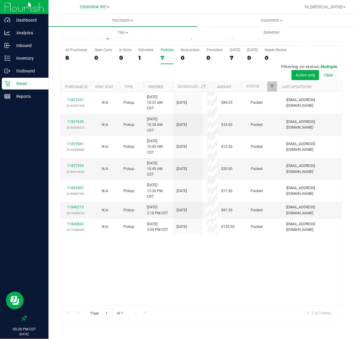
click at [217, 286] on div "11837631 (316925162) N/A Pickup [DATE] 10:37 AM CDT 8/24/2025 $84.25 Packed [EM…" at bounding box center [201, 199] width 281 height 214
click at [164, 58] on div "7" at bounding box center [167, 57] width 13 height 7
click at [0, 0] on input "PickUps 7" at bounding box center [0, 0] width 0 height 0
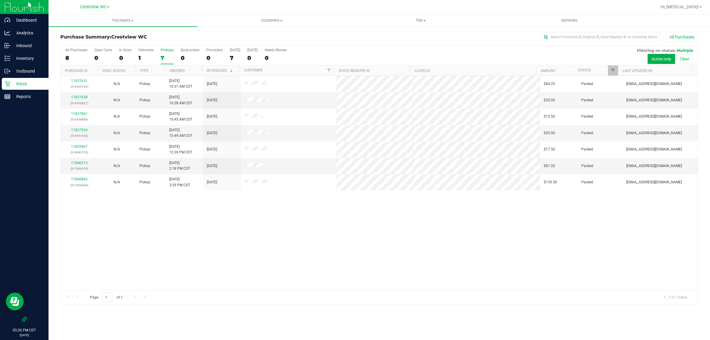
click at [432, 255] on div "11837631 (316925162) N/A Pickup [DATE] 10:37 AM CDT 8/24/2025 $84.25 Packed [EM…" at bounding box center [380, 183] width 638 height 214
click at [83, 98] on link "11837638" at bounding box center [79, 97] width 17 height 4
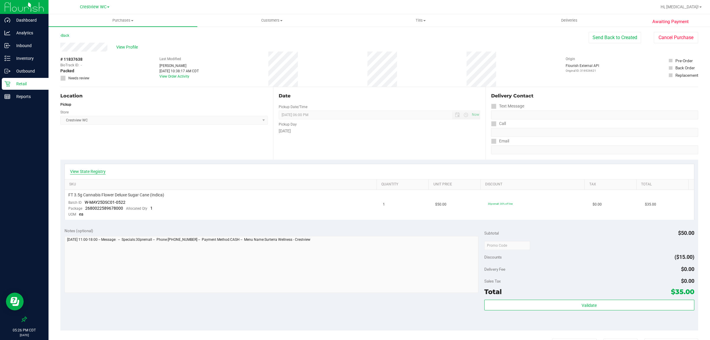
click at [93, 170] on link "View State Registry" at bounding box center [88, 171] width 36 height 6
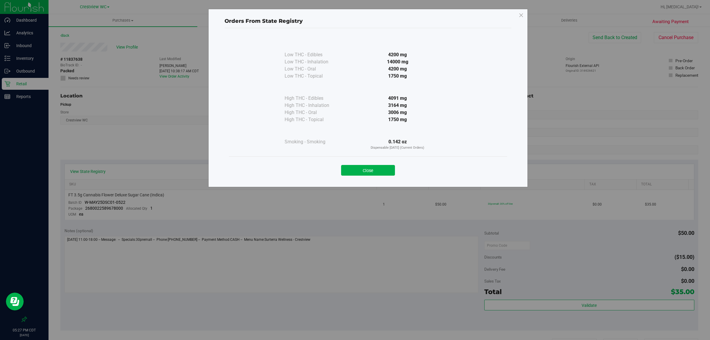
drag, startPoint x: 369, startPoint y: 170, endPoint x: 272, endPoint y: 159, distance: 97.5
click at [369, 170] on button "Close" at bounding box center [368, 170] width 54 height 11
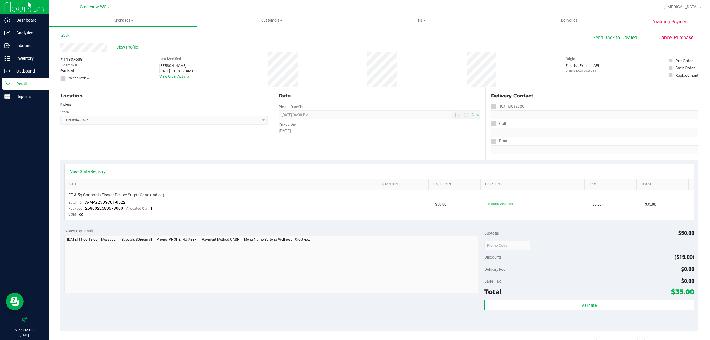
drag, startPoint x: 225, startPoint y: 153, endPoint x: 221, endPoint y: 149, distance: 5.7
click at [225, 152] on div "Location Pickup Store Crestview WC Select Store [PERSON_NAME][GEOGRAPHIC_DATA] …" at bounding box center [166, 123] width 213 height 73
click at [20, 86] on p "Retail" at bounding box center [28, 83] width 36 height 7
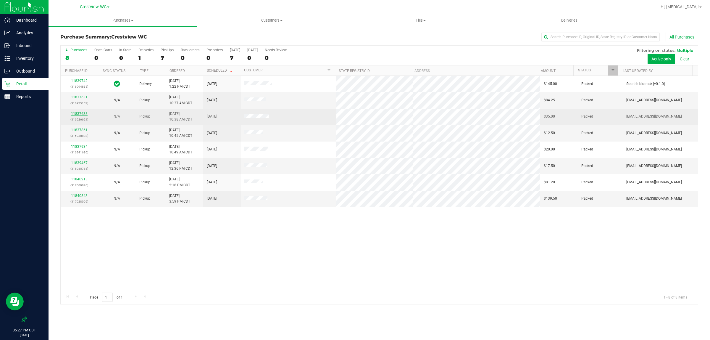
click at [82, 114] on link "11837638" at bounding box center [79, 114] width 17 height 4
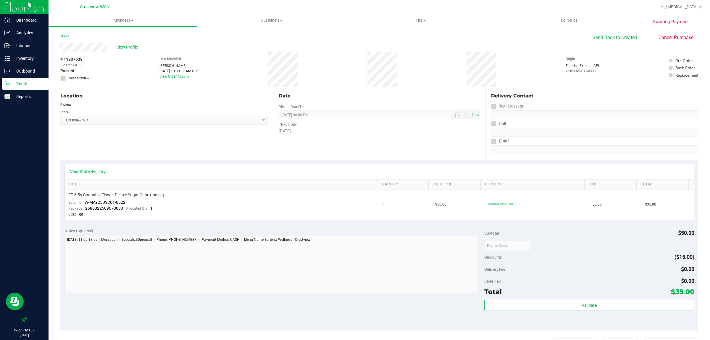
click at [127, 49] on span "View Profile" at bounding box center [128, 47] width 24 height 6
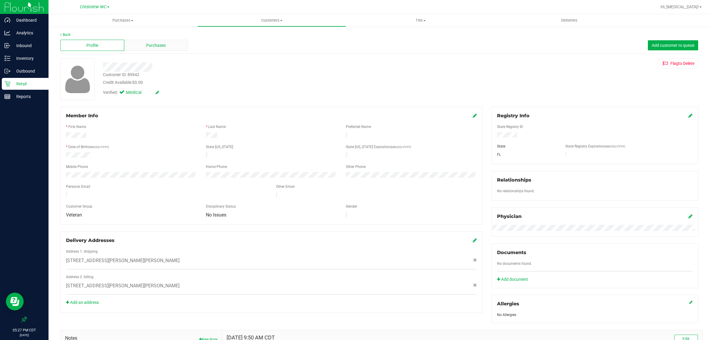
click at [165, 48] on div "Purchases" at bounding box center [156, 45] width 64 height 11
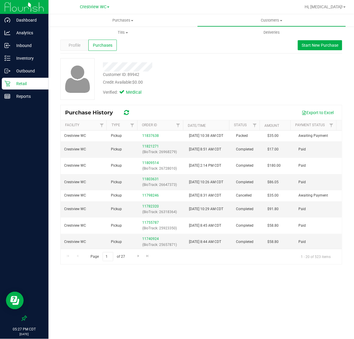
click at [22, 85] on p "Retail" at bounding box center [28, 83] width 36 height 7
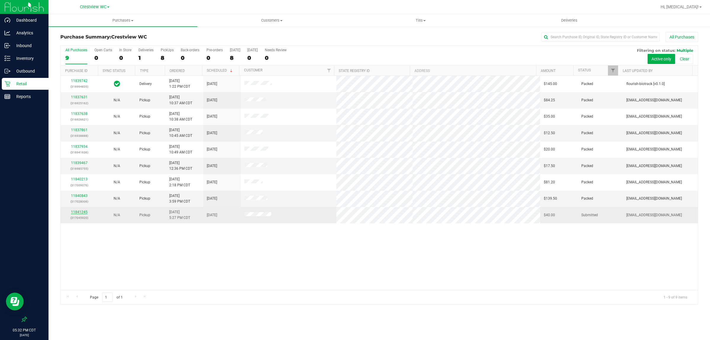
click at [79, 213] on link "11841245" at bounding box center [79, 212] width 17 height 4
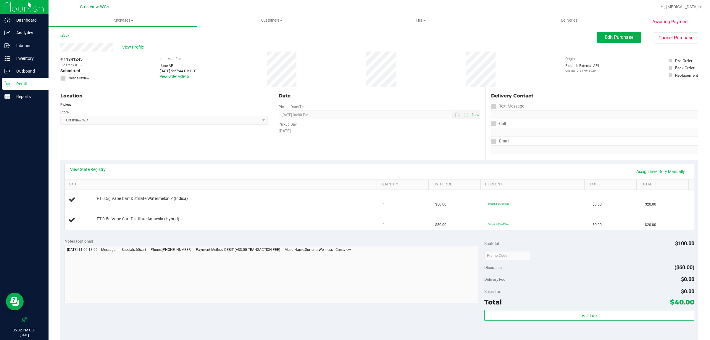
click at [23, 84] on p "Retail" at bounding box center [28, 83] width 36 height 7
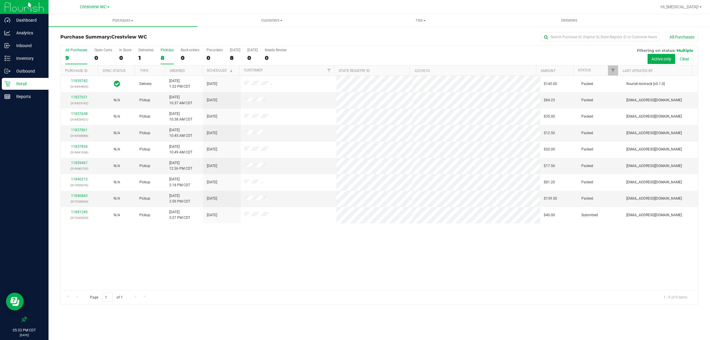
click at [164, 57] on div "8" at bounding box center [167, 57] width 13 height 7
click at [0, 0] on input "PickUps 8" at bounding box center [0, 0] width 0 height 0
click at [292, 243] on div "11837631 (316925162) N/A Pickup [DATE] 10:37 AM CDT 8/24/2025 $84.25 Packed [EM…" at bounding box center [380, 183] width 638 height 214
click at [318, 265] on div "11837631 (316925162) N/A Pickup [DATE] 10:37 AM CDT 8/24/2025 $84.25 Packed [EM…" at bounding box center [380, 183] width 638 height 214
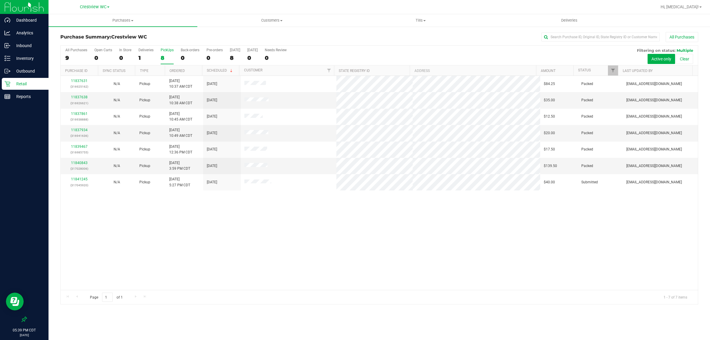
click at [244, 261] on div "11837631 (316925162) N/A Pickup [DATE] 10:37 AM CDT 8/24/2025 $84.25 Packed [EM…" at bounding box center [380, 183] width 638 height 214
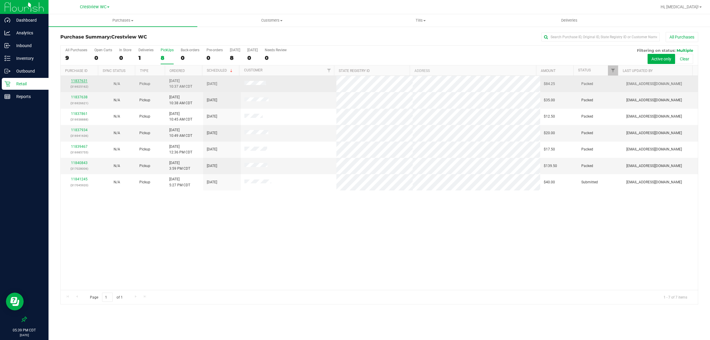
click at [80, 81] on link "11837631" at bounding box center [79, 81] width 17 height 4
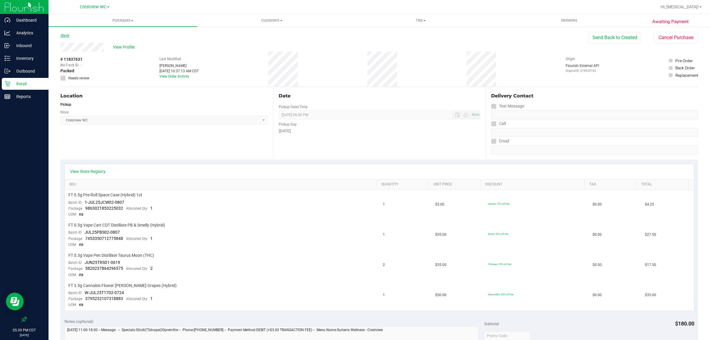
click at [65, 33] on link "Back" at bounding box center [64, 35] width 9 height 4
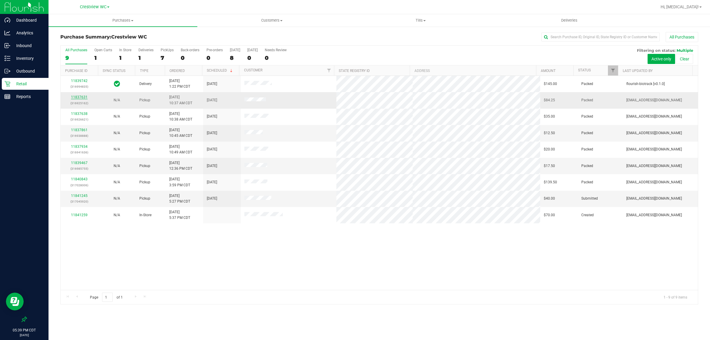
click at [81, 96] on link "11837631" at bounding box center [79, 97] width 17 height 4
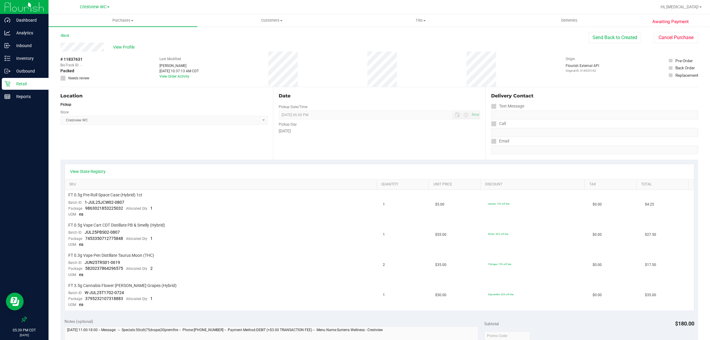
click at [672, 30] on div "Awaiting Payment Back Send Back to Created Cancel Purchase View Profile # 11837…" at bounding box center [380, 298] width 662 height 544
click at [669, 32] on button "Cancel Purchase" at bounding box center [676, 37] width 44 height 11
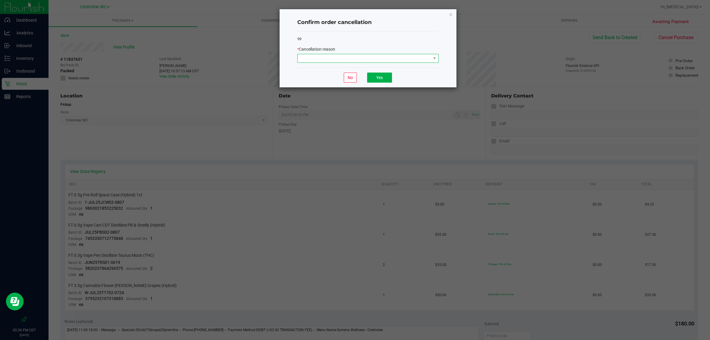
click at [356, 56] on span at bounding box center [364, 58] width 133 height 8
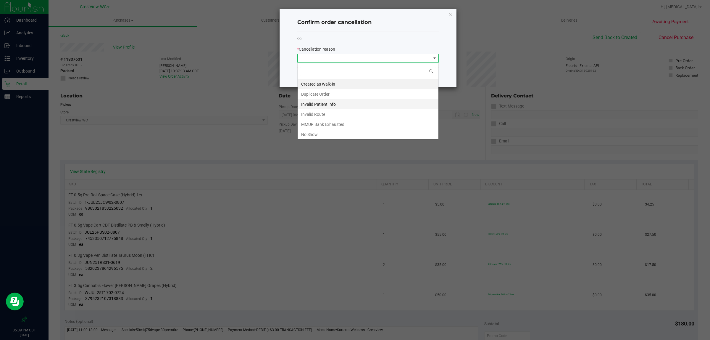
scroll to position [9, 141]
drag, startPoint x: 314, startPoint y: 138, endPoint x: 366, endPoint y: 99, distance: 64.8
click at [313, 138] on li "No Show" at bounding box center [368, 134] width 141 height 10
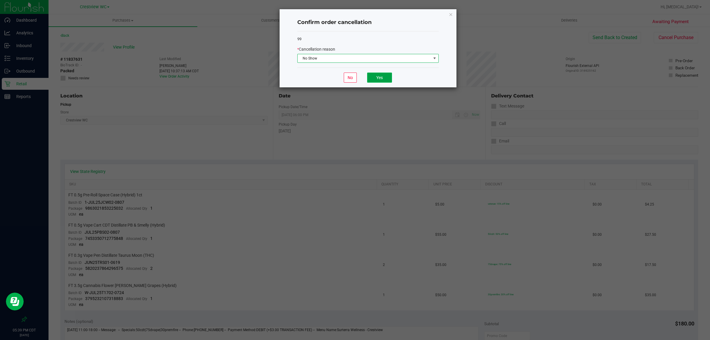
click at [379, 79] on button "Yes" at bounding box center [379, 78] width 25 height 10
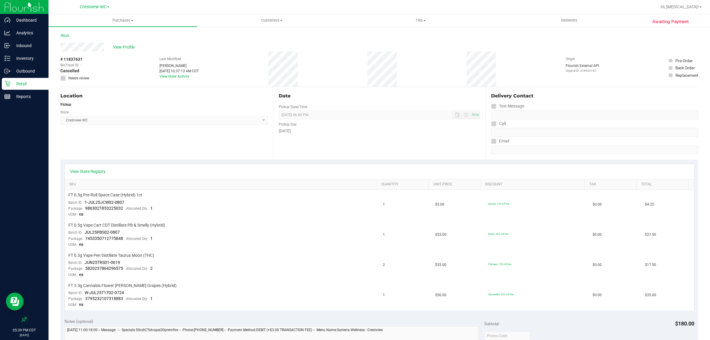
click at [18, 85] on p "Retail" at bounding box center [28, 83] width 36 height 7
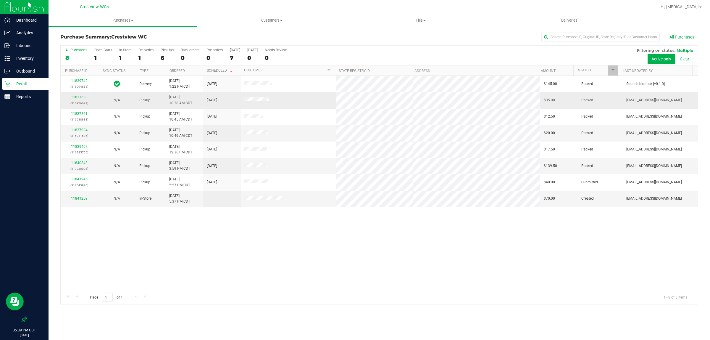
click at [81, 98] on link "11837638" at bounding box center [79, 97] width 17 height 4
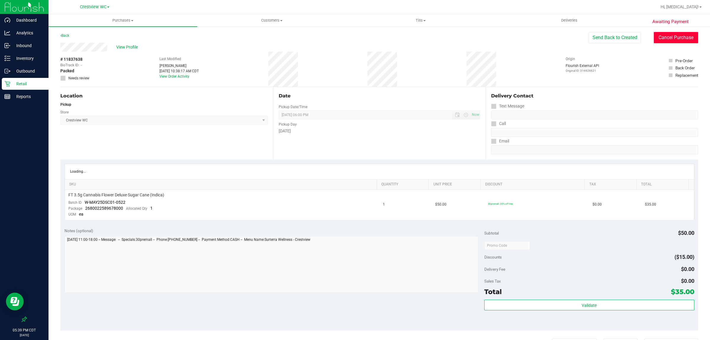
click at [668, 38] on button "Cancel Purchase" at bounding box center [676, 37] width 44 height 11
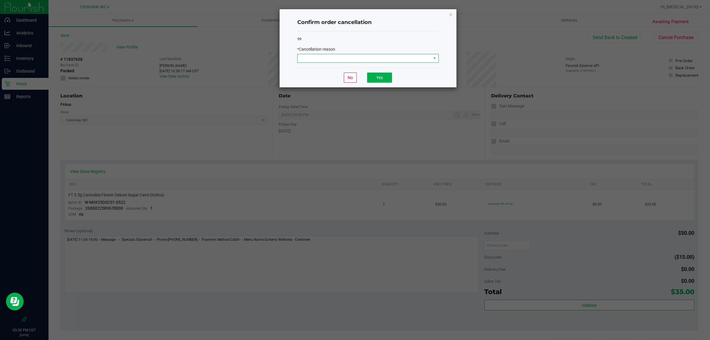
click at [362, 59] on span at bounding box center [364, 58] width 133 height 8
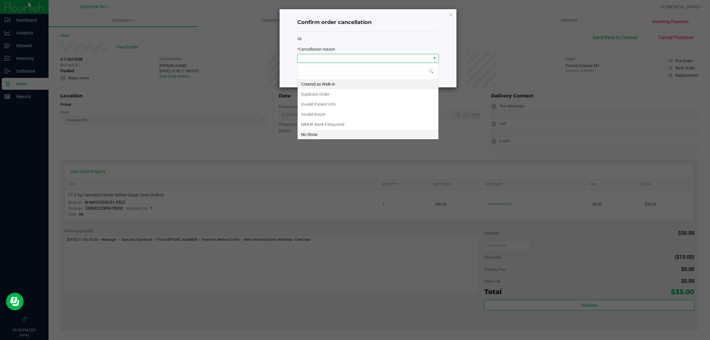
scroll to position [9, 141]
click at [323, 134] on li "No Show" at bounding box center [368, 134] width 141 height 10
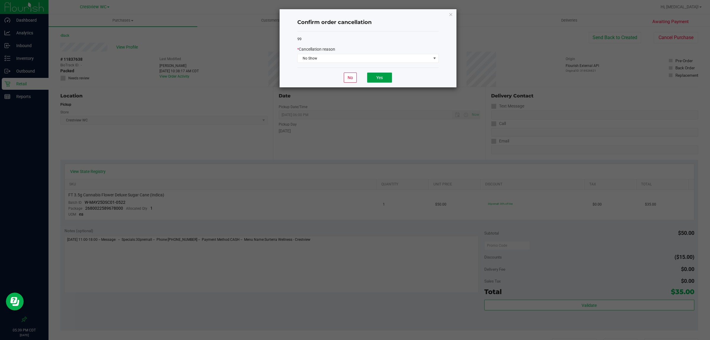
click at [381, 81] on button "Yes" at bounding box center [379, 78] width 25 height 10
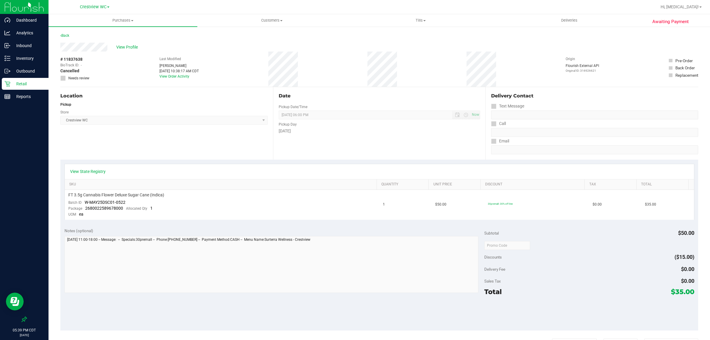
click at [32, 82] on p "Retail" at bounding box center [28, 83] width 36 height 7
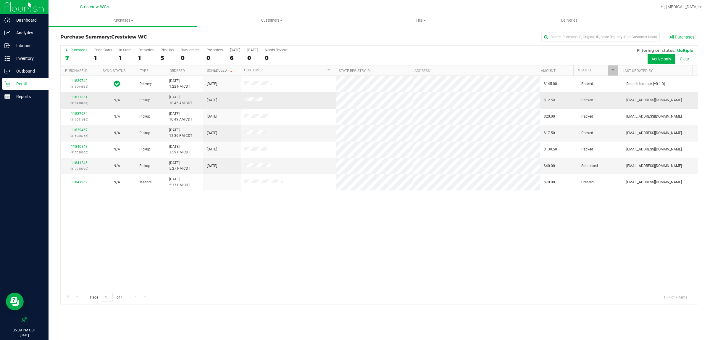
click at [82, 99] on div "11837861 (316938888)" at bounding box center [79, 99] width 30 height 11
click at [82, 98] on link "11837861" at bounding box center [79, 97] width 17 height 4
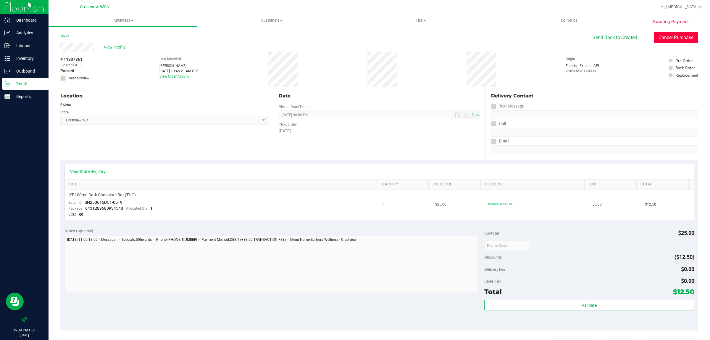
click at [683, 37] on button "Cancel Purchase" at bounding box center [676, 37] width 44 height 11
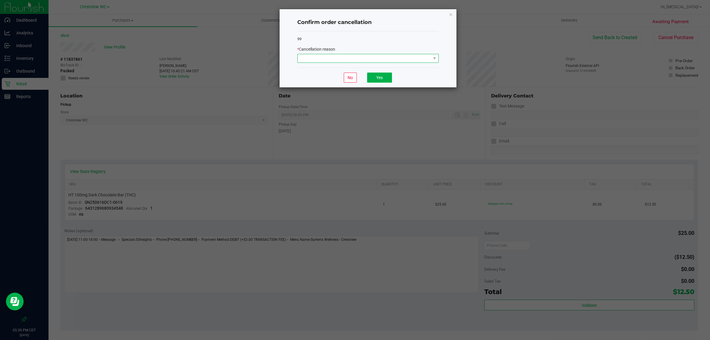
click at [407, 61] on span at bounding box center [364, 58] width 133 height 8
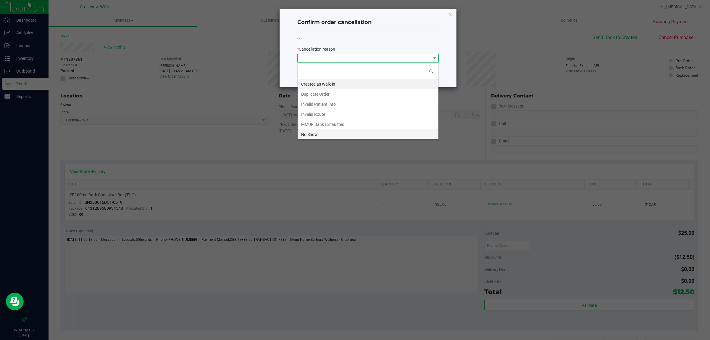
scroll to position [9, 141]
click at [353, 131] on li "No Show" at bounding box center [368, 134] width 141 height 10
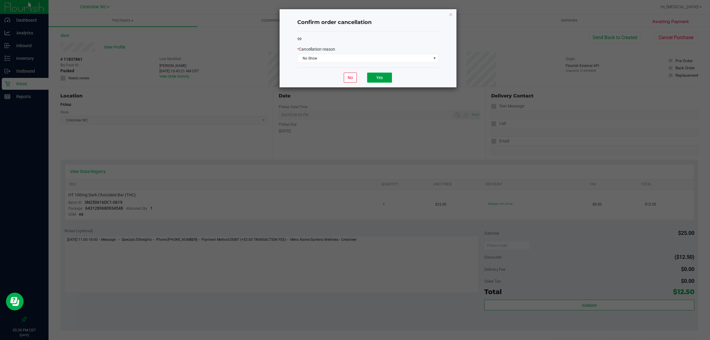
click at [383, 78] on button "Yes" at bounding box center [379, 78] width 25 height 10
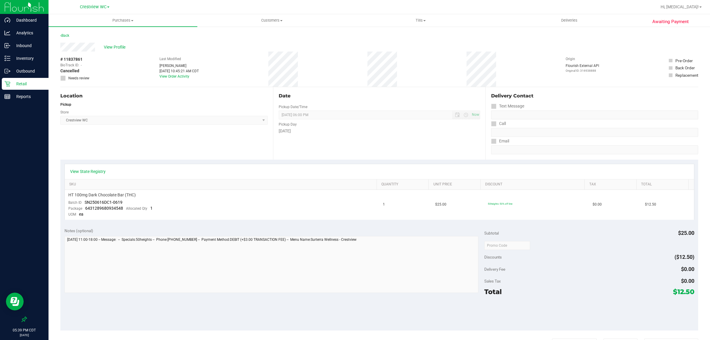
click at [16, 83] on p "Retail" at bounding box center [28, 83] width 36 height 7
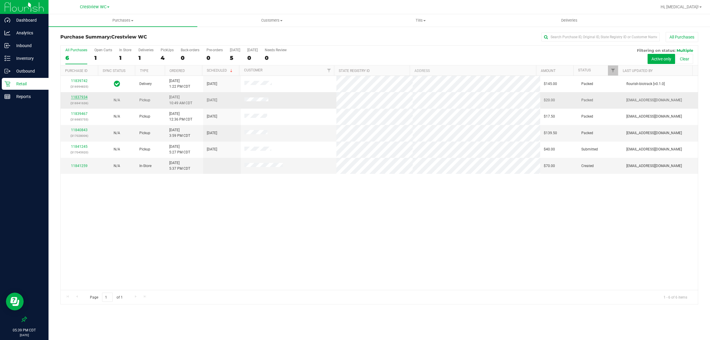
click at [81, 98] on link "11837934" at bounding box center [79, 97] width 17 height 4
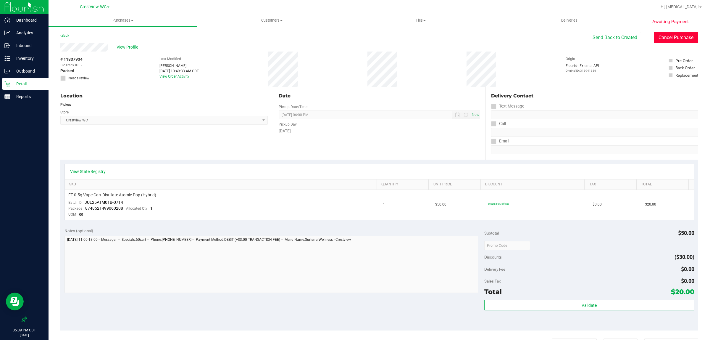
click at [672, 33] on button "Cancel Purchase" at bounding box center [676, 37] width 44 height 11
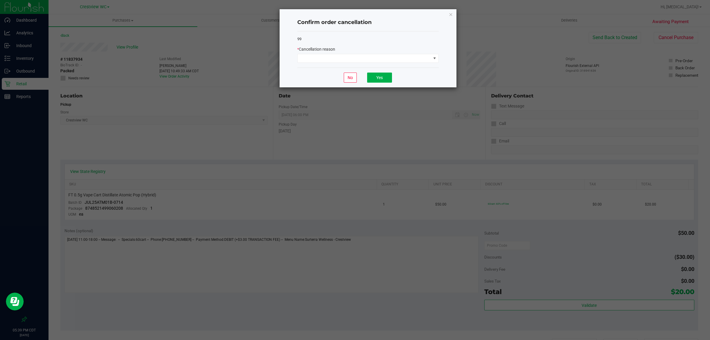
click at [340, 65] on div "99 * Cancellation reason" at bounding box center [367, 49] width 141 height 36
click at [340, 61] on span at bounding box center [364, 58] width 133 height 8
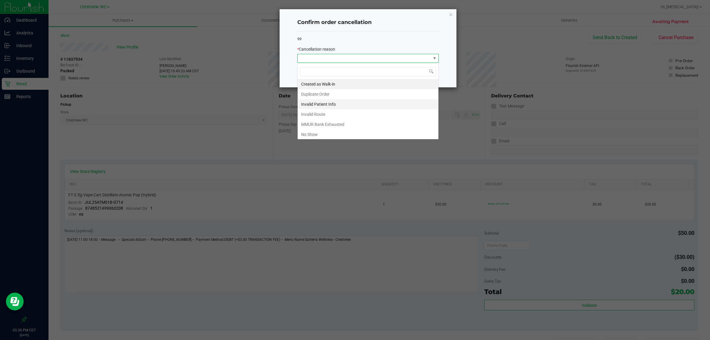
scroll to position [9, 141]
click at [321, 132] on li "No Show" at bounding box center [368, 134] width 141 height 10
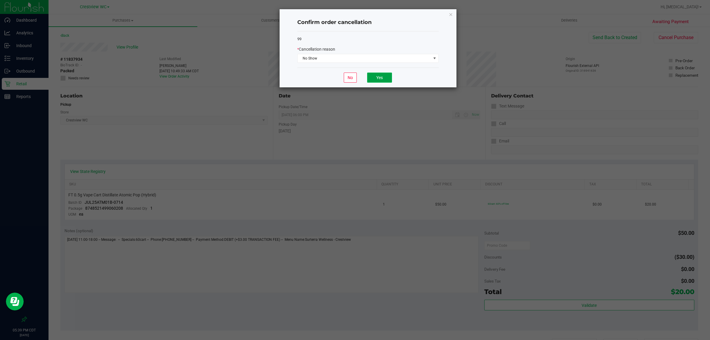
click at [375, 79] on button "Yes" at bounding box center [379, 78] width 25 height 10
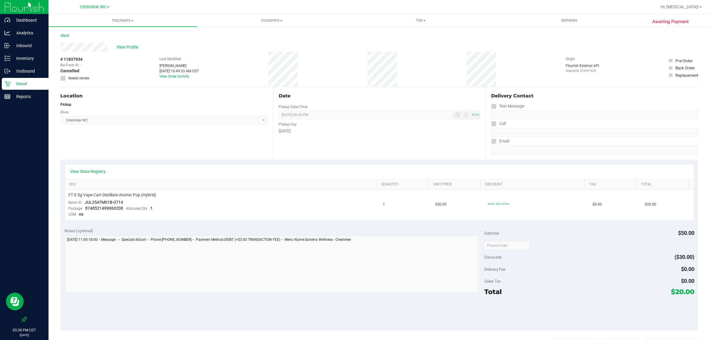
click at [24, 83] on p "Retail" at bounding box center [28, 83] width 36 height 7
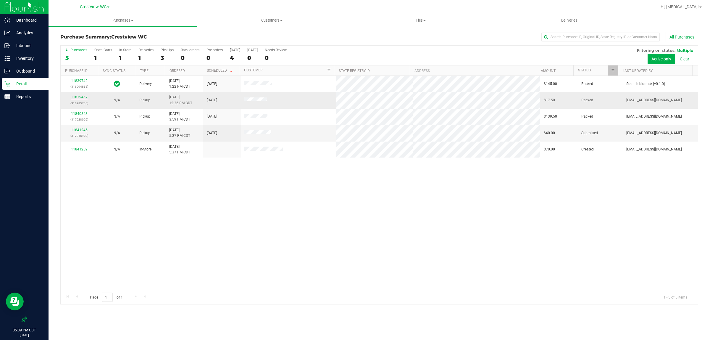
click at [84, 98] on link "11839467" at bounding box center [79, 97] width 17 height 4
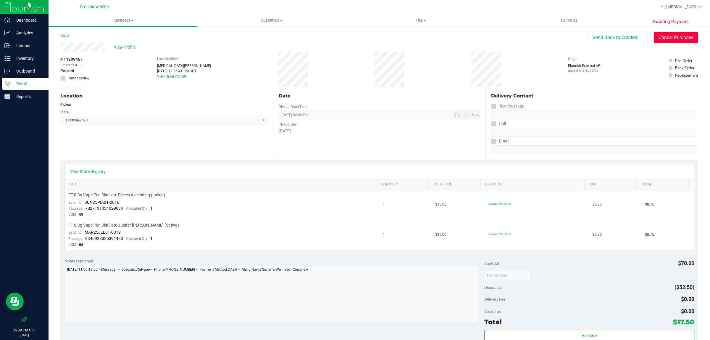
click at [663, 36] on button "Cancel Purchase" at bounding box center [676, 37] width 44 height 11
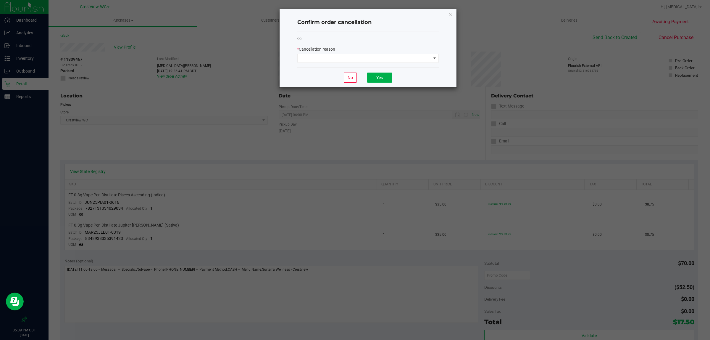
click at [333, 63] on div "99 * Cancellation reason" at bounding box center [367, 49] width 141 height 36
click at [333, 57] on span at bounding box center [364, 58] width 133 height 8
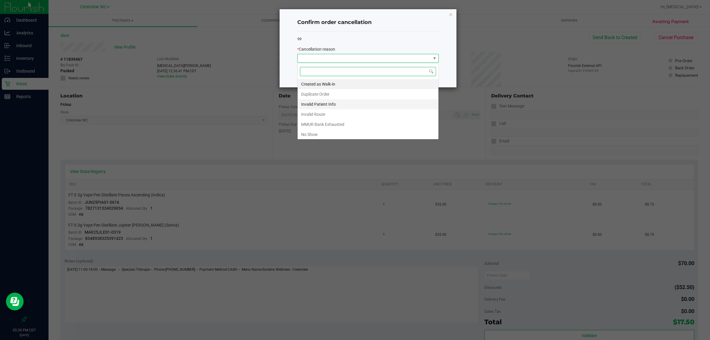
scroll to position [9, 141]
click at [311, 136] on li "No Show" at bounding box center [368, 134] width 141 height 10
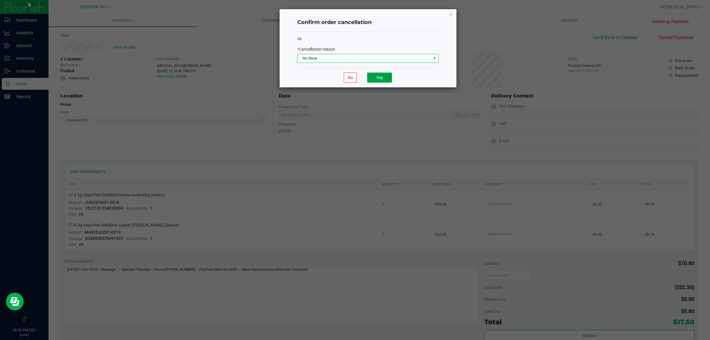
click at [381, 77] on button "Yes" at bounding box center [379, 78] width 25 height 10
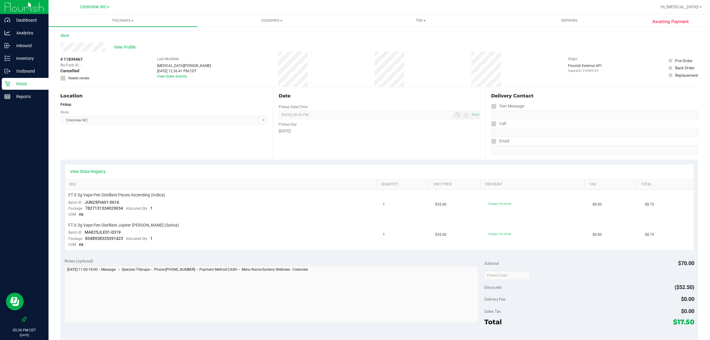
click at [25, 86] on p "Retail" at bounding box center [28, 83] width 36 height 7
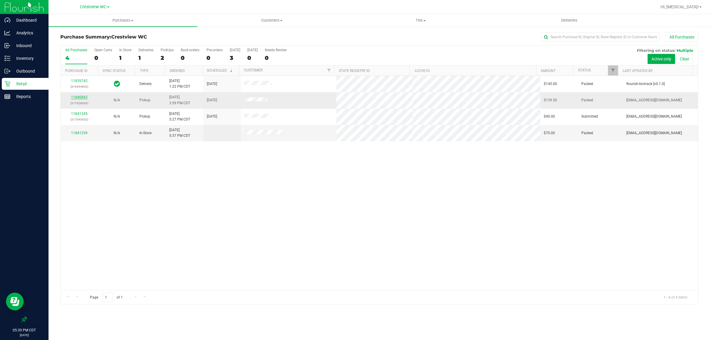
click at [80, 98] on link "11840843" at bounding box center [79, 97] width 17 height 4
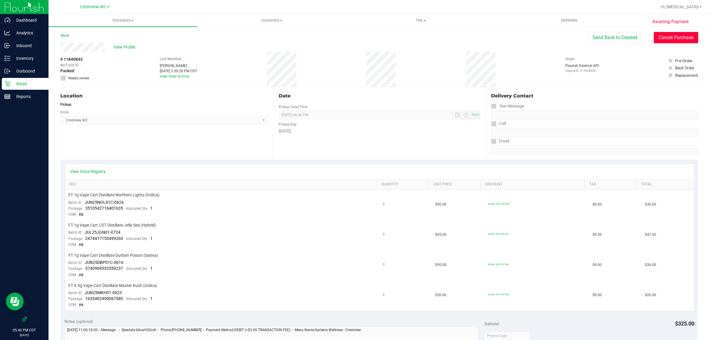
click at [659, 41] on button "Cancel Purchase" at bounding box center [676, 37] width 44 height 11
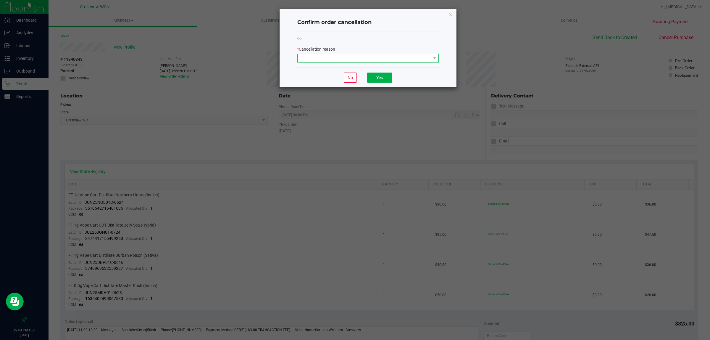
click at [385, 63] on span at bounding box center [367, 58] width 141 height 9
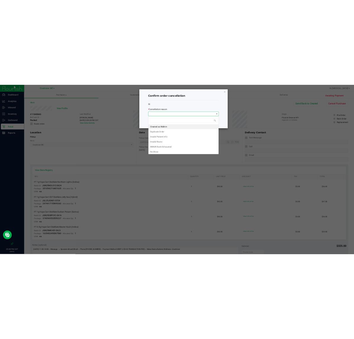
scroll to position [9, 141]
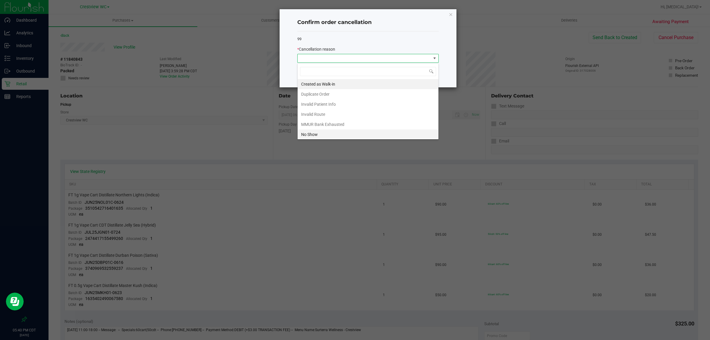
click at [345, 136] on li "No Show" at bounding box center [368, 134] width 141 height 10
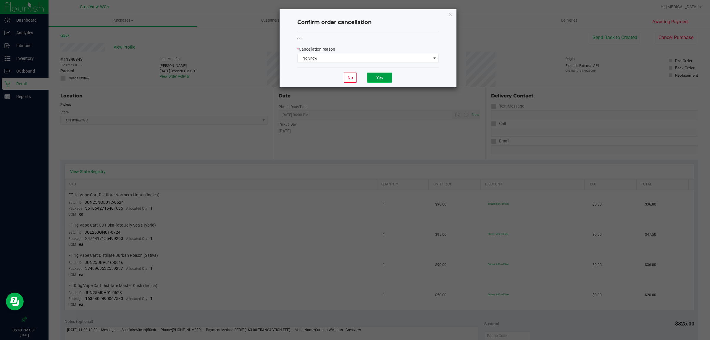
click at [380, 80] on button "Yes" at bounding box center [379, 78] width 25 height 10
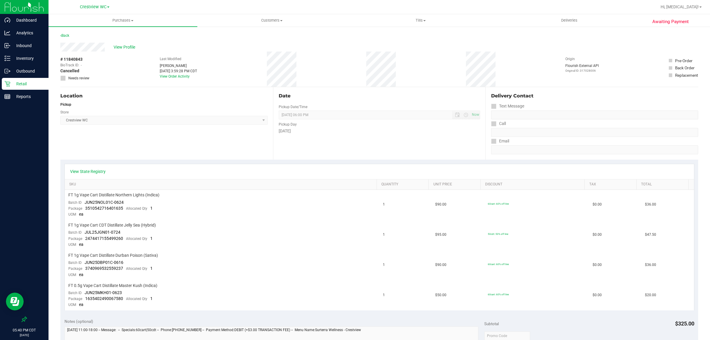
click at [15, 83] on p "Retail" at bounding box center [28, 83] width 36 height 7
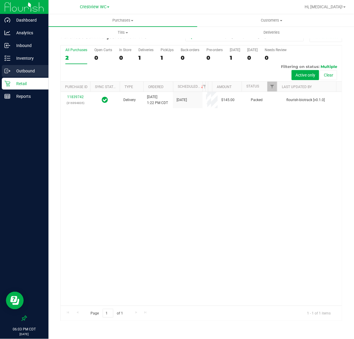
click at [6, 73] on icon at bounding box center [6, 71] width 3 height 4
